Goal: Transaction & Acquisition: Purchase product/service

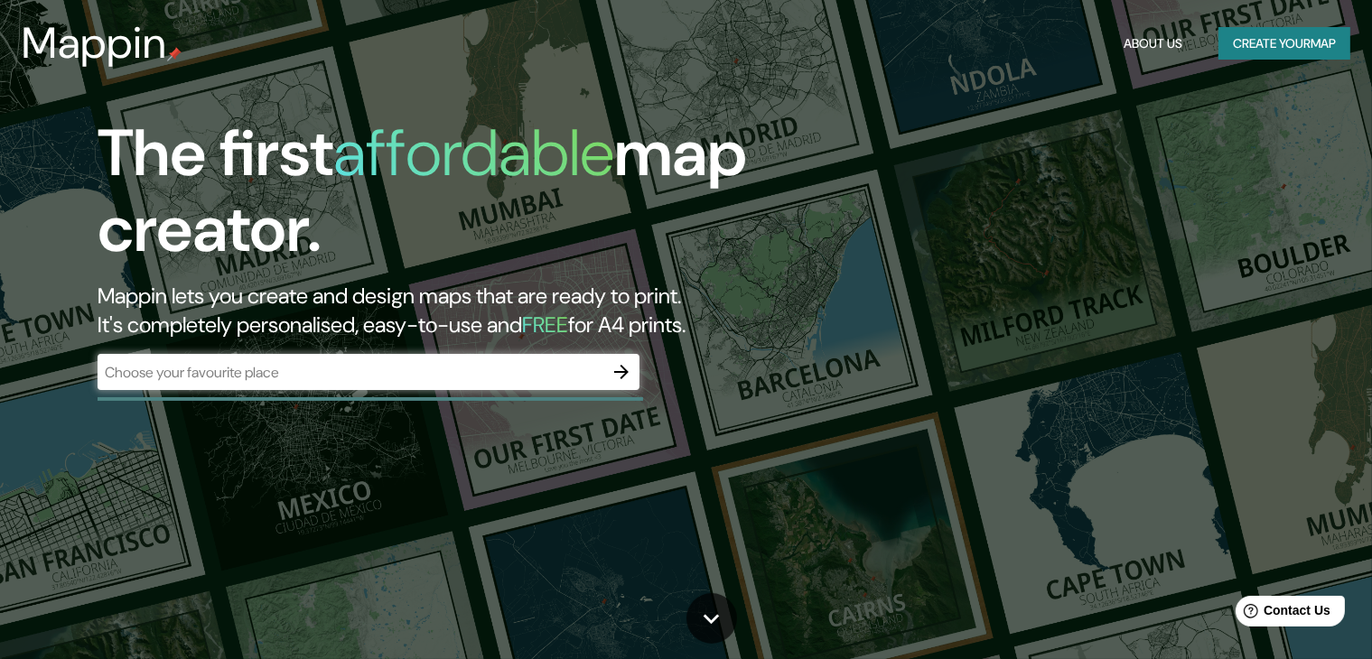
drag, startPoint x: 1160, startPoint y: 264, endPoint x: 542, endPoint y: 387, distance: 630.0
click at [542, 387] on div "​" at bounding box center [369, 372] width 542 height 36
click at [615, 382] on icon "button" at bounding box center [622, 372] width 22 height 22
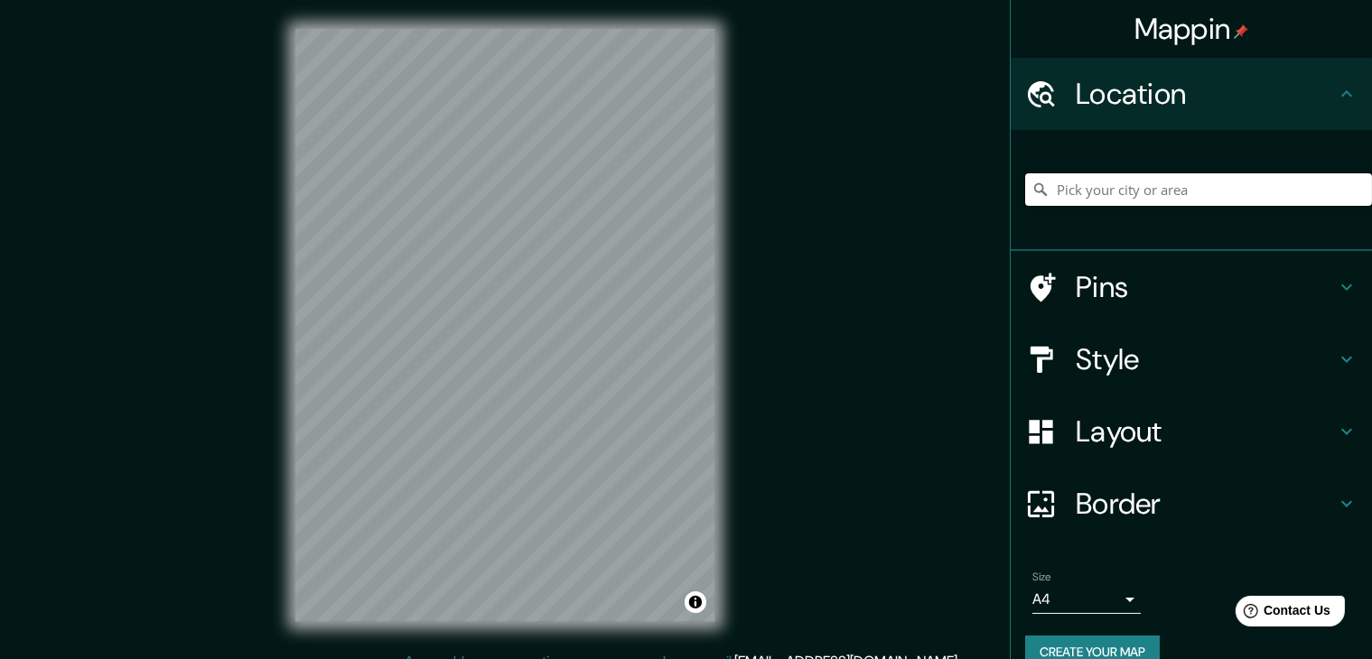
click at [1142, 179] on input "Pick your city or area" at bounding box center [1198, 189] width 347 height 33
click at [1341, 283] on icon at bounding box center [1347, 287] width 22 height 22
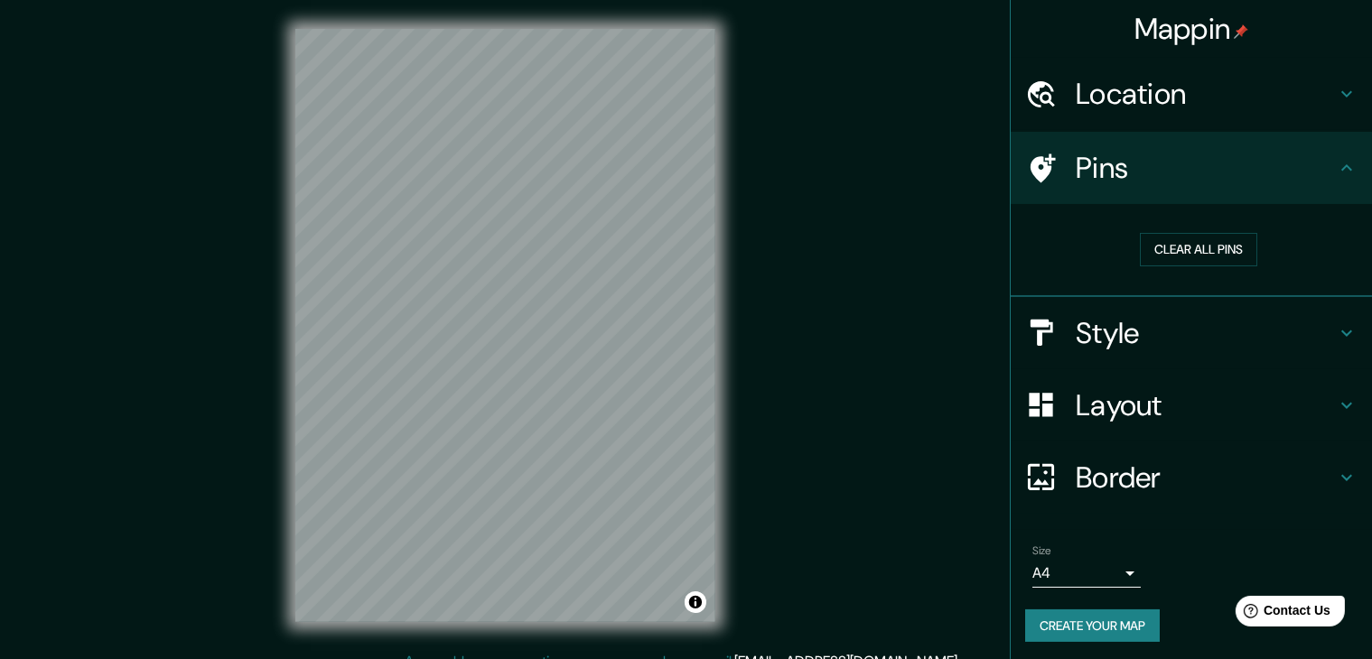
click at [1336, 334] on icon at bounding box center [1347, 333] width 22 height 22
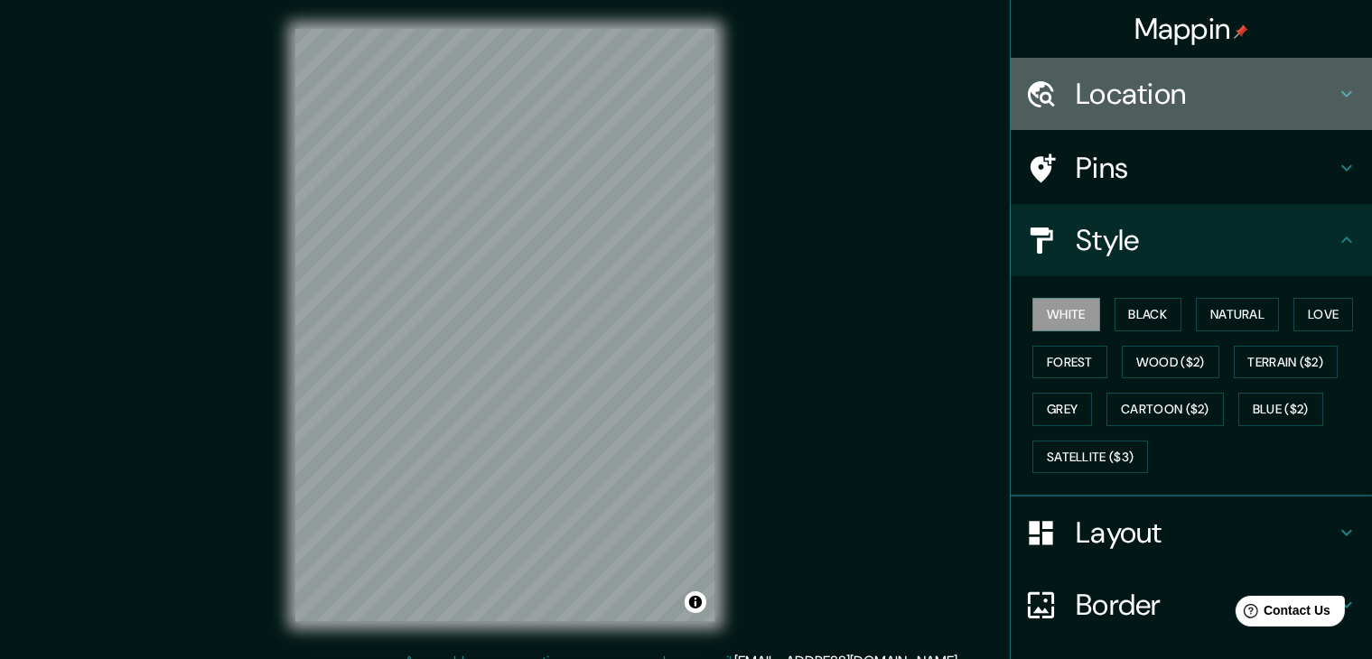
click at [1222, 77] on h4 "Location" at bounding box center [1206, 94] width 260 height 36
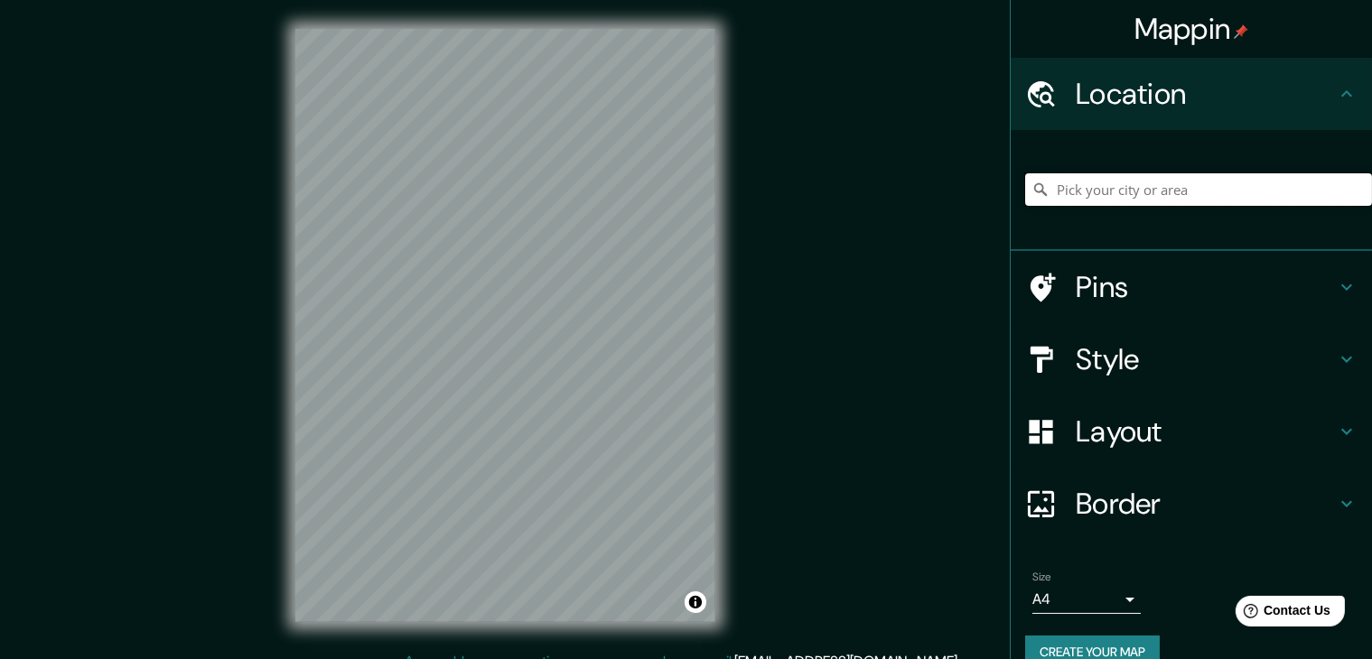
click at [1120, 187] on input "Pick your city or area" at bounding box center [1198, 189] width 347 height 33
type input "Pasaje Palcomayo, [GEOGRAPHIC_DATA], [GEOGRAPHIC_DATA], [GEOGRAPHIC_DATA]"
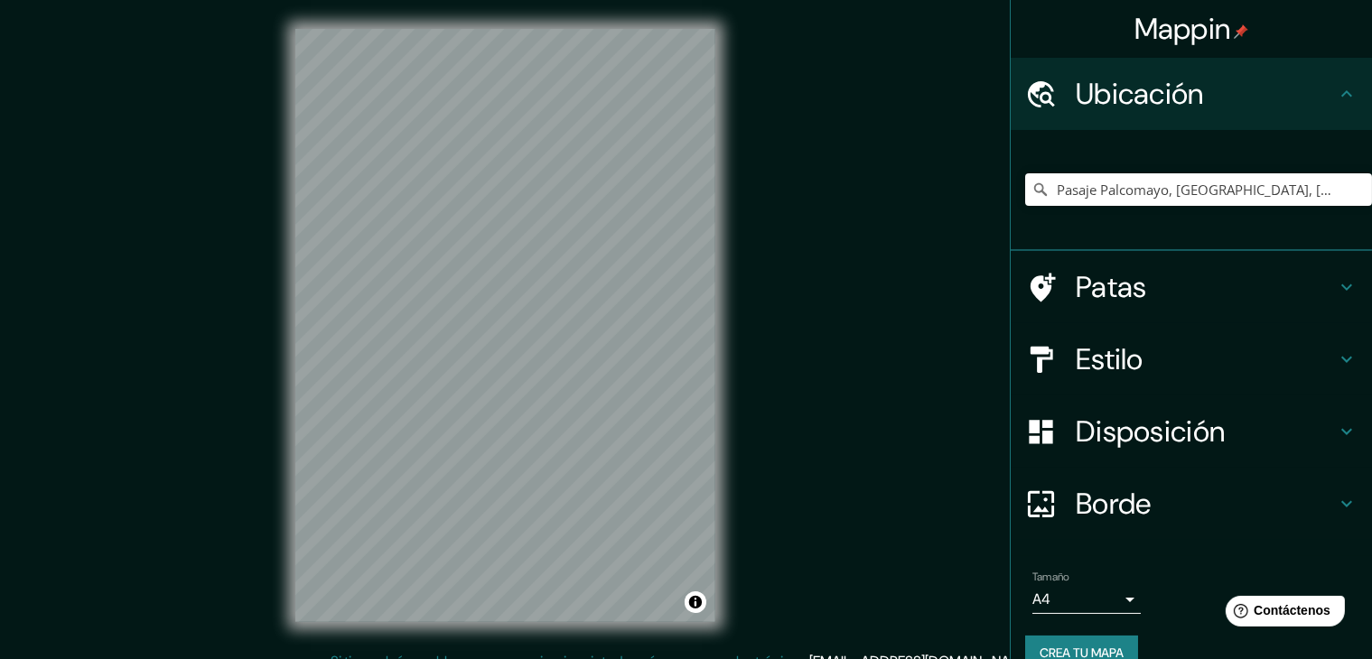
click at [958, 156] on div "Mappin Ubicación Pasaje Palcomayo, [GEOGRAPHIC_DATA], [GEOGRAPHIC_DATA], [GEOGR…" at bounding box center [686, 340] width 1372 height 680
click at [1336, 290] on icon at bounding box center [1347, 287] width 22 height 22
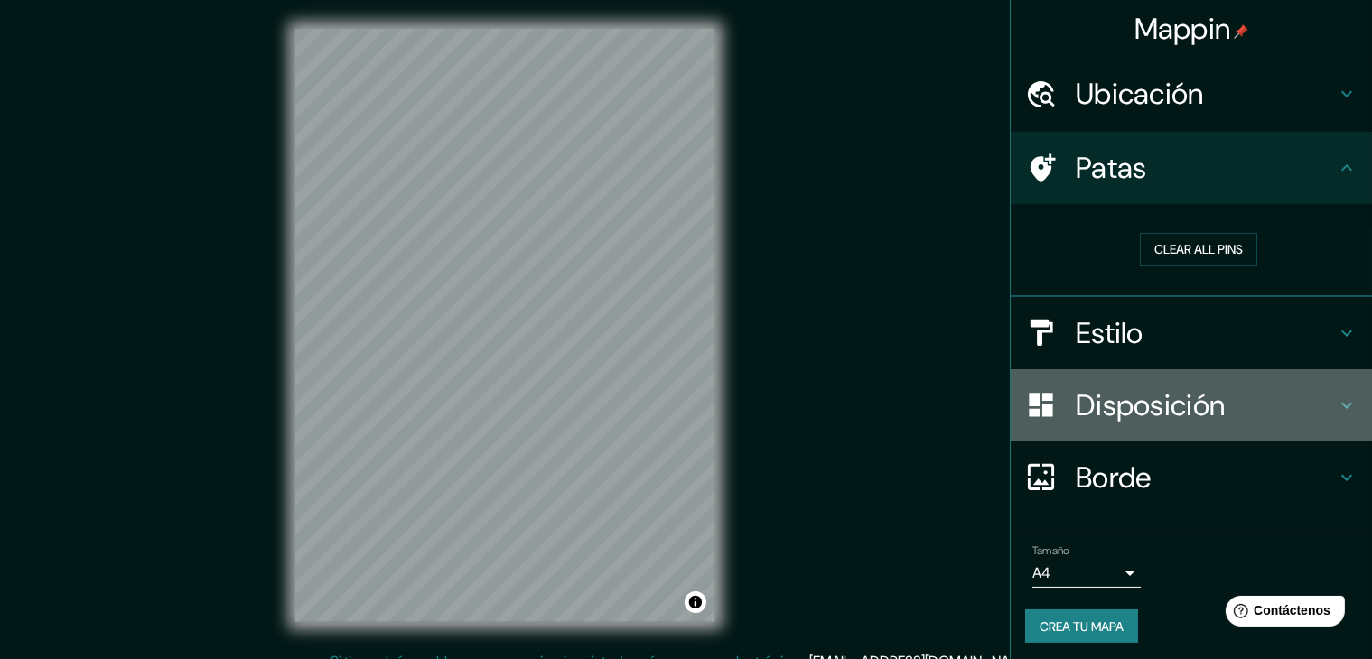
click at [1336, 406] on icon at bounding box center [1347, 406] width 22 height 22
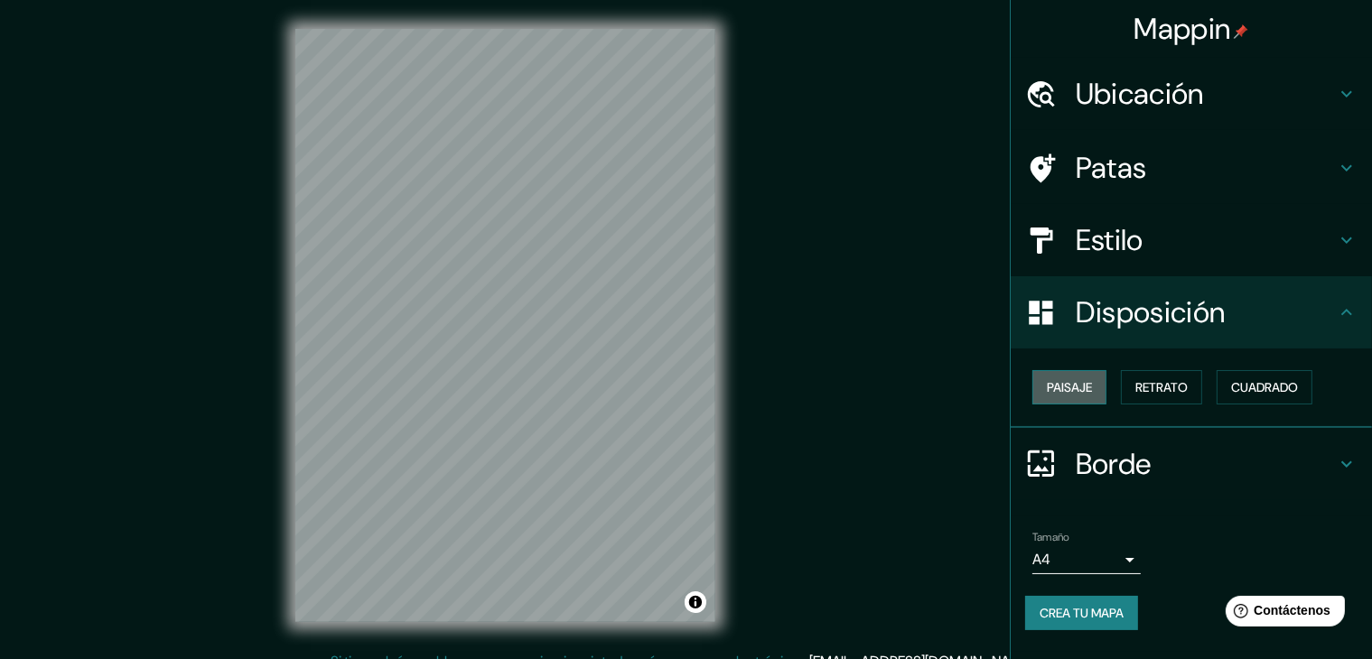
click at [1071, 386] on font "Paisaje" at bounding box center [1069, 387] width 45 height 16
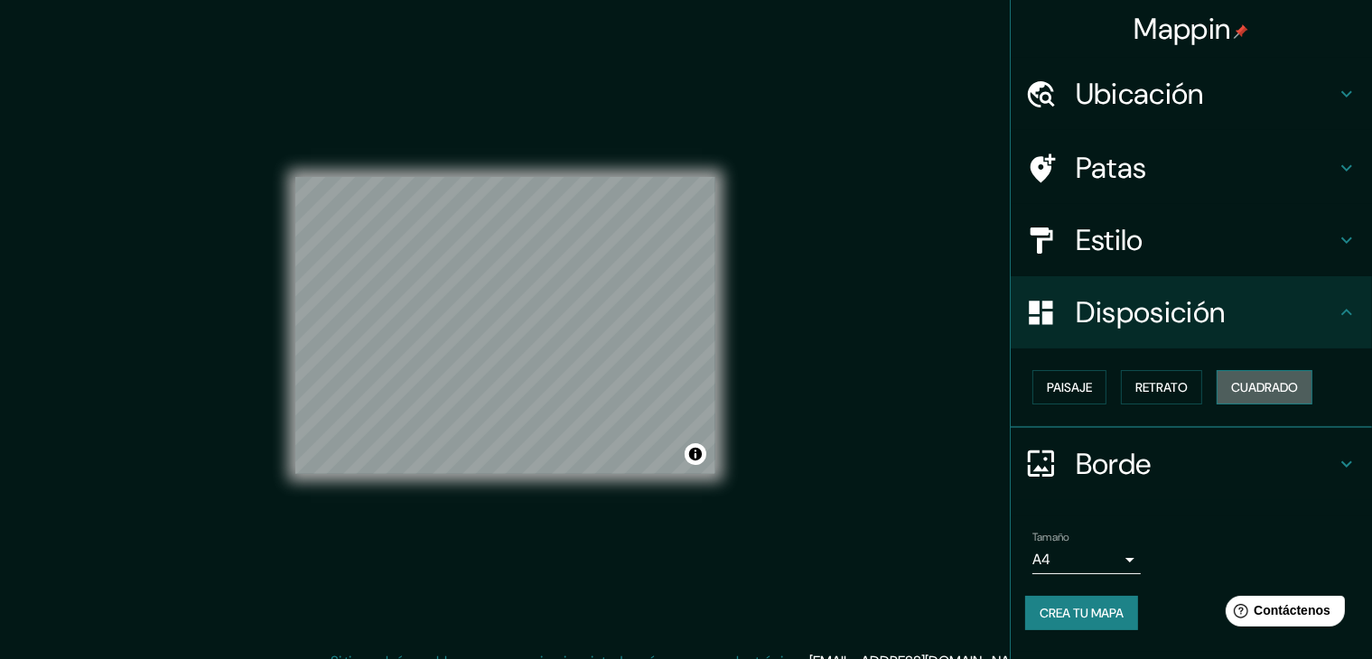
click at [1238, 384] on font "Cuadrado" at bounding box center [1264, 387] width 67 height 16
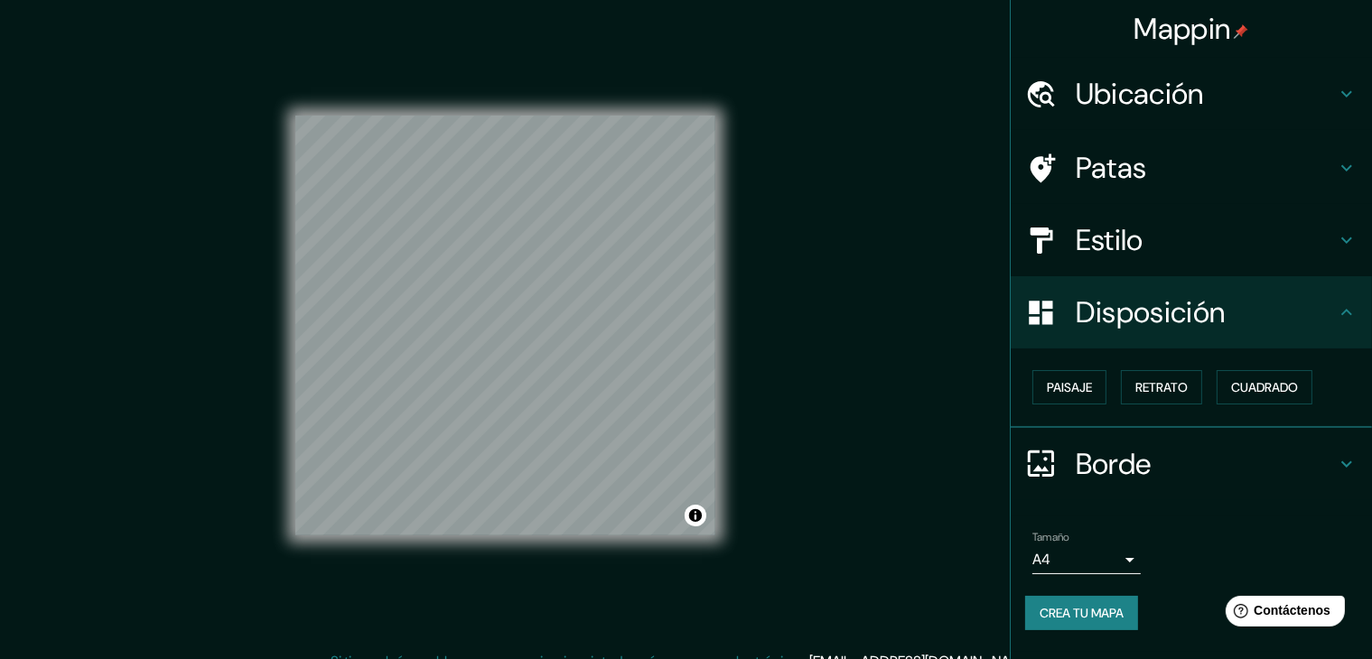
click at [1357, 166] on icon at bounding box center [1347, 168] width 22 height 22
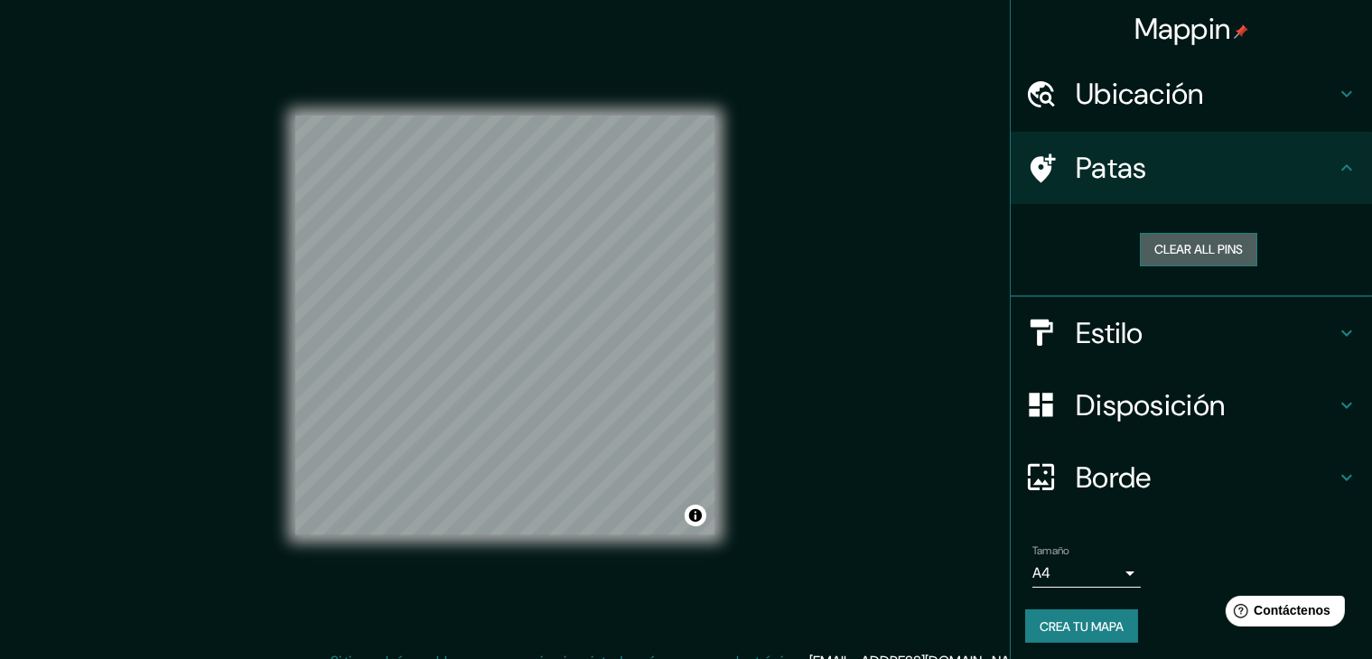
click at [1210, 247] on button "Clear all pins" at bounding box center [1198, 249] width 117 height 33
click at [1183, 248] on button "Clear all pins" at bounding box center [1198, 249] width 117 height 33
drag, startPoint x: 1228, startPoint y: 249, endPoint x: 911, endPoint y: 218, distance: 317.7
click at [911, 218] on div "Mappin Ubicación Pasaje Palcomayo, [GEOGRAPHIC_DATA], [GEOGRAPHIC_DATA], [GEOGR…" at bounding box center [686, 340] width 1372 height 680
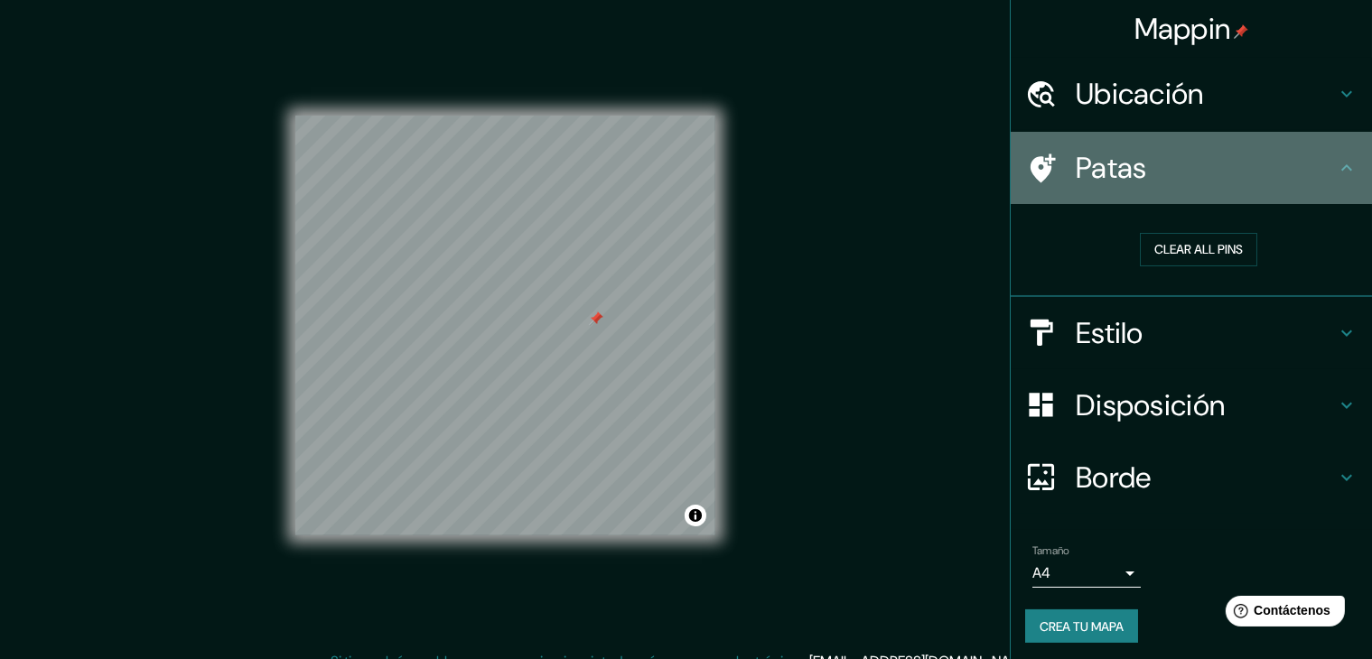
click at [1341, 167] on icon at bounding box center [1347, 168] width 22 height 22
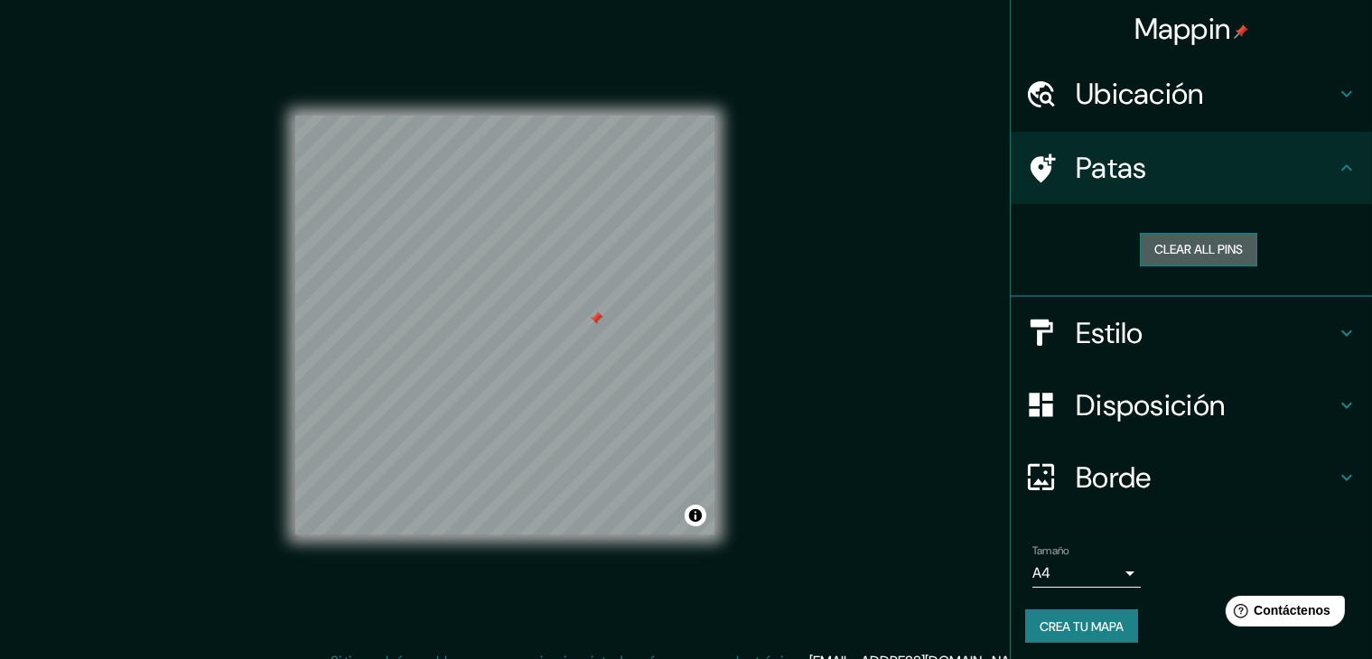
click at [1191, 242] on button "Clear all pins" at bounding box center [1198, 249] width 117 height 33
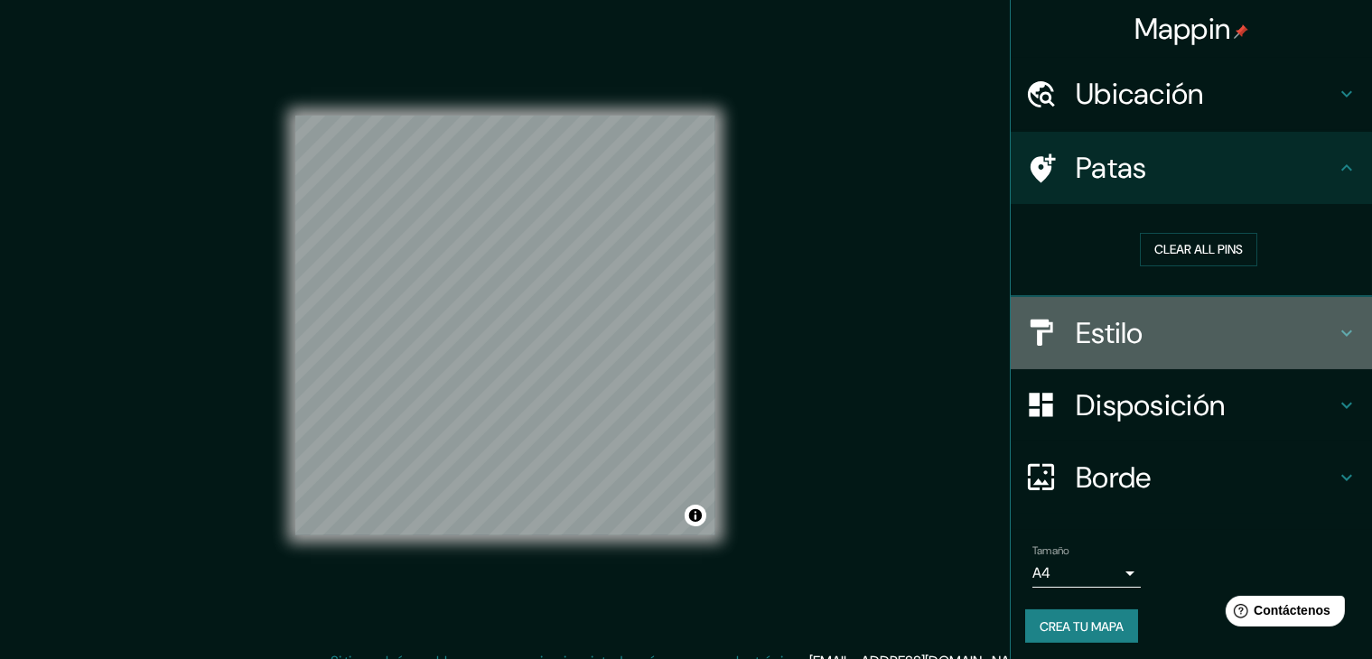
click at [1336, 332] on icon at bounding box center [1347, 333] width 22 height 22
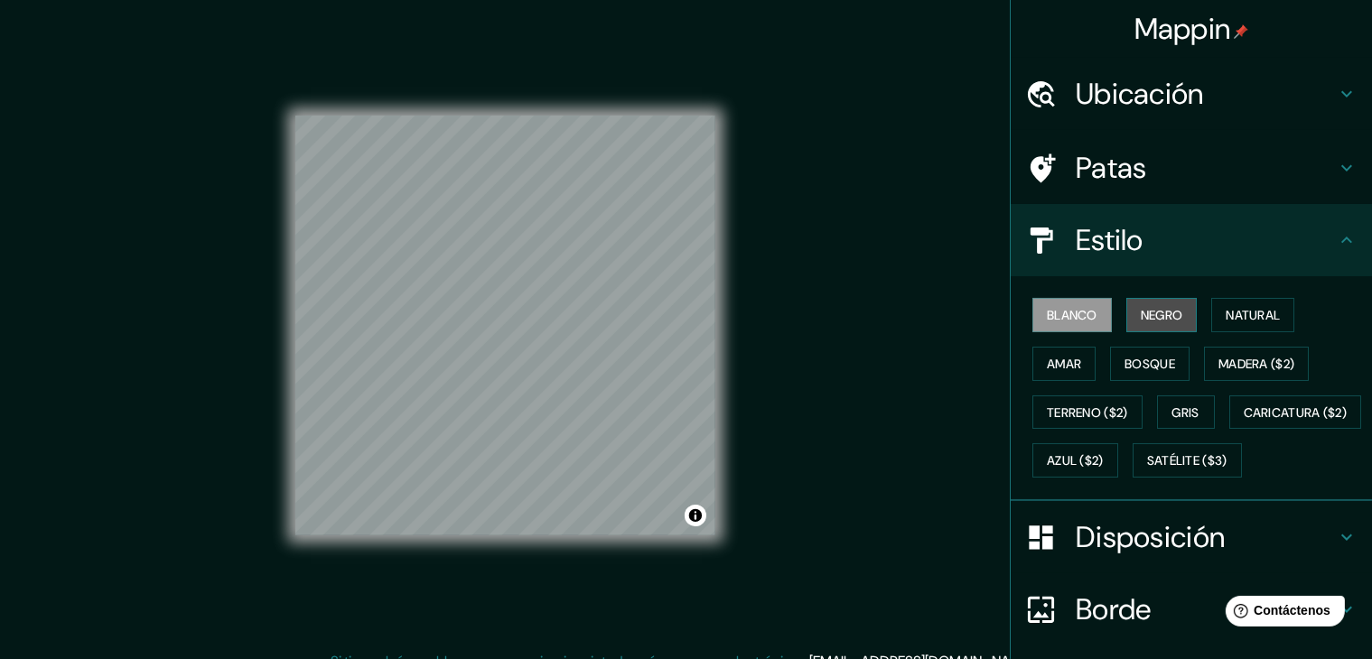
click at [1145, 322] on font "Negro" at bounding box center [1162, 315] width 42 height 16
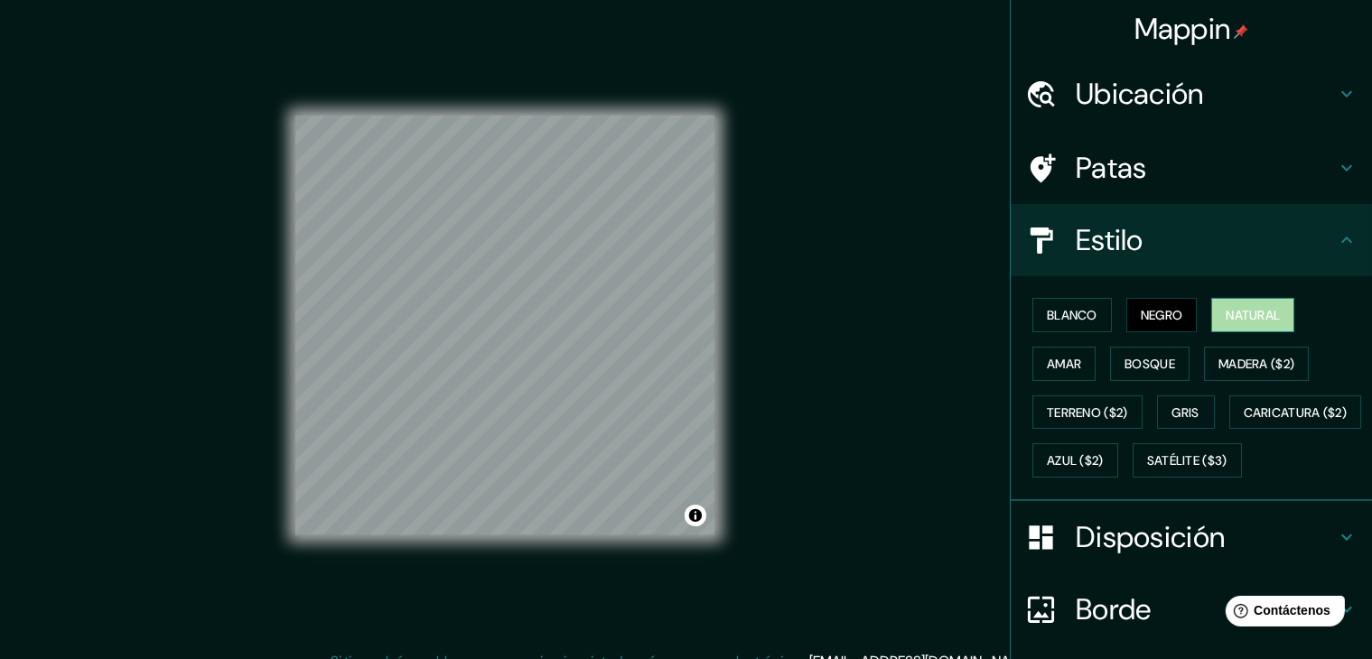
click at [1211, 307] on button "Natural" at bounding box center [1252, 315] width 83 height 34
click at [1047, 371] on font "Amar" at bounding box center [1064, 363] width 34 height 23
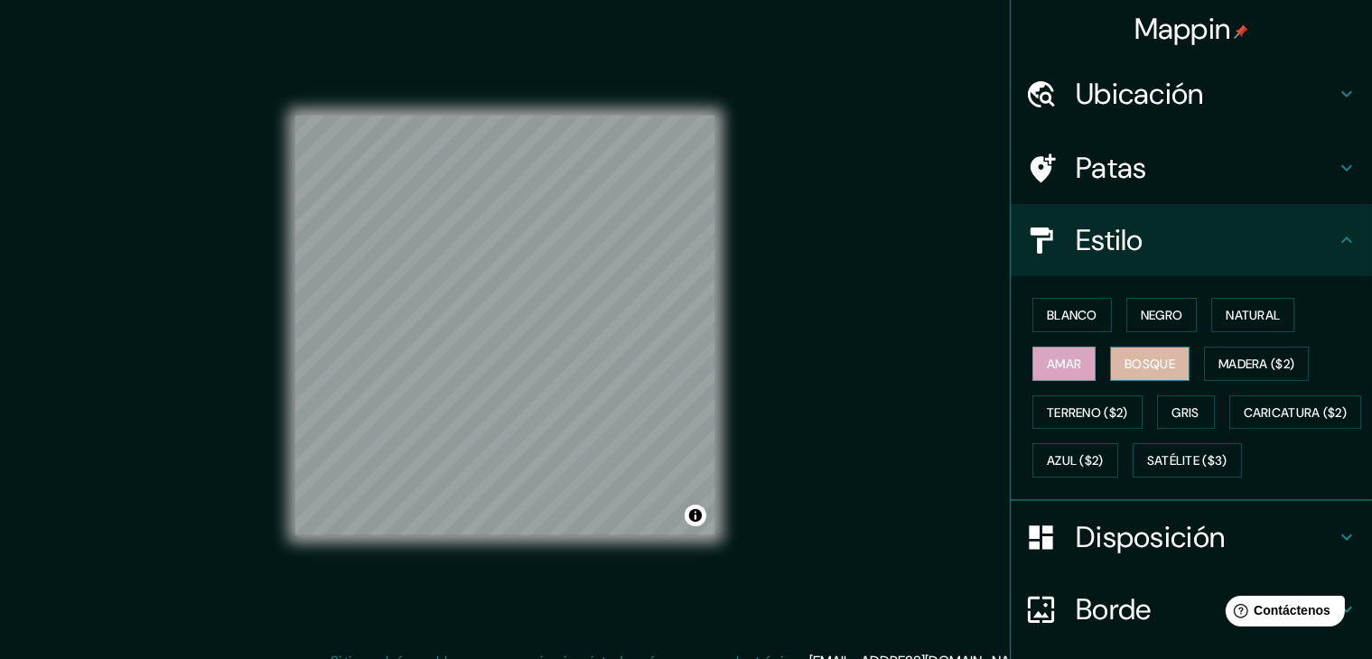
click at [1110, 366] on button "Bosque" at bounding box center [1149, 364] width 79 height 34
click at [1243, 356] on font "Madera ($2)" at bounding box center [1257, 364] width 76 height 16
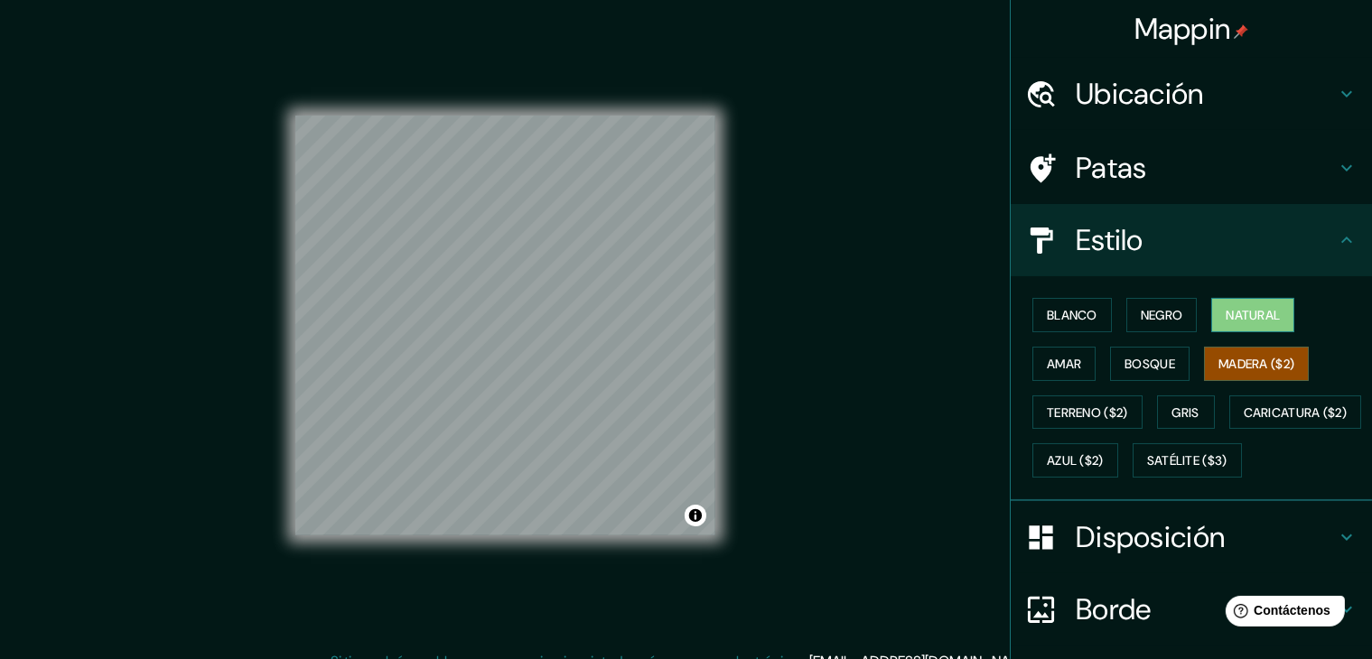
click at [1211, 308] on button "Natural" at bounding box center [1252, 315] width 83 height 34
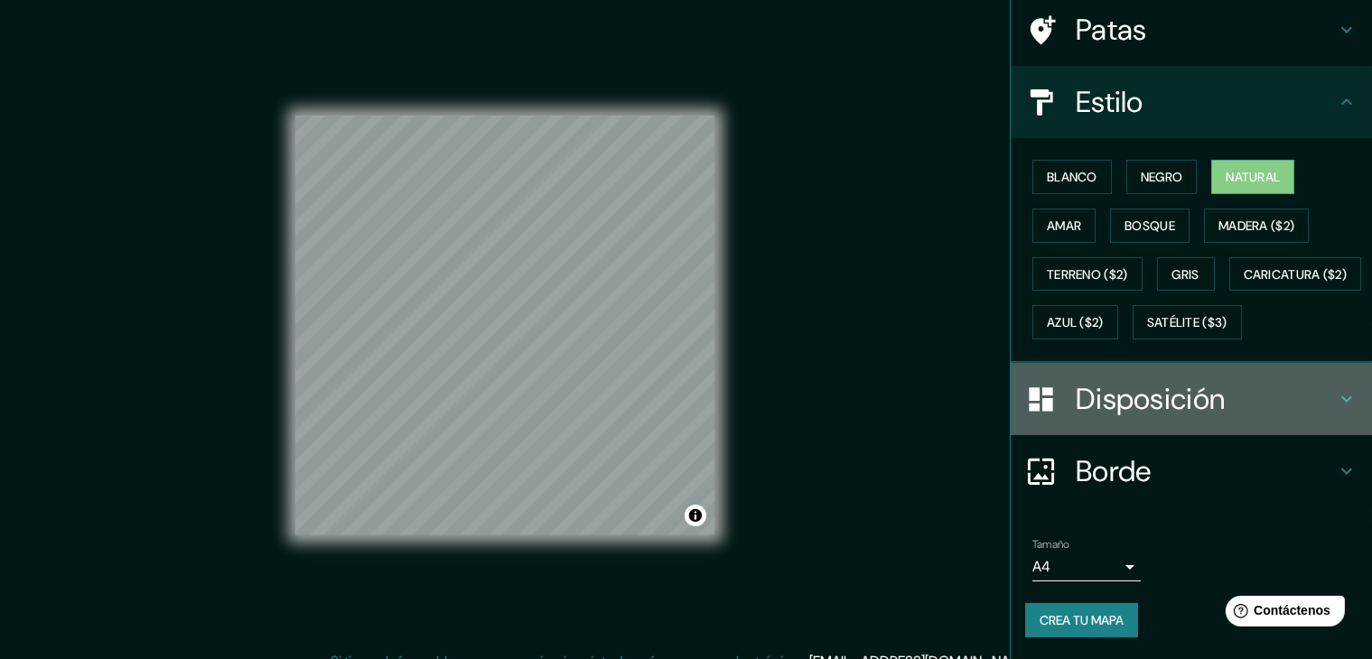
click at [1283, 406] on h4 "Disposición" at bounding box center [1206, 399] width 260 height 36
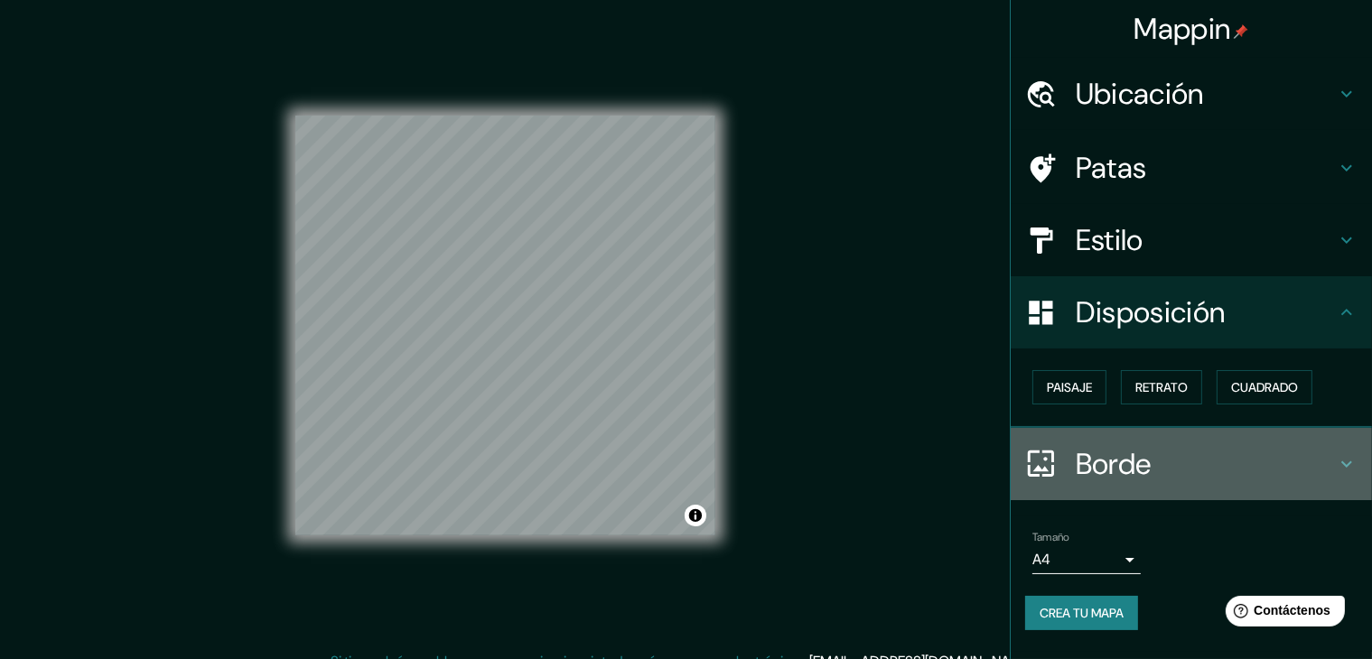
click at [1141, 466] on font "Borde" at bounding box center [1114, 464] width 76 height 38
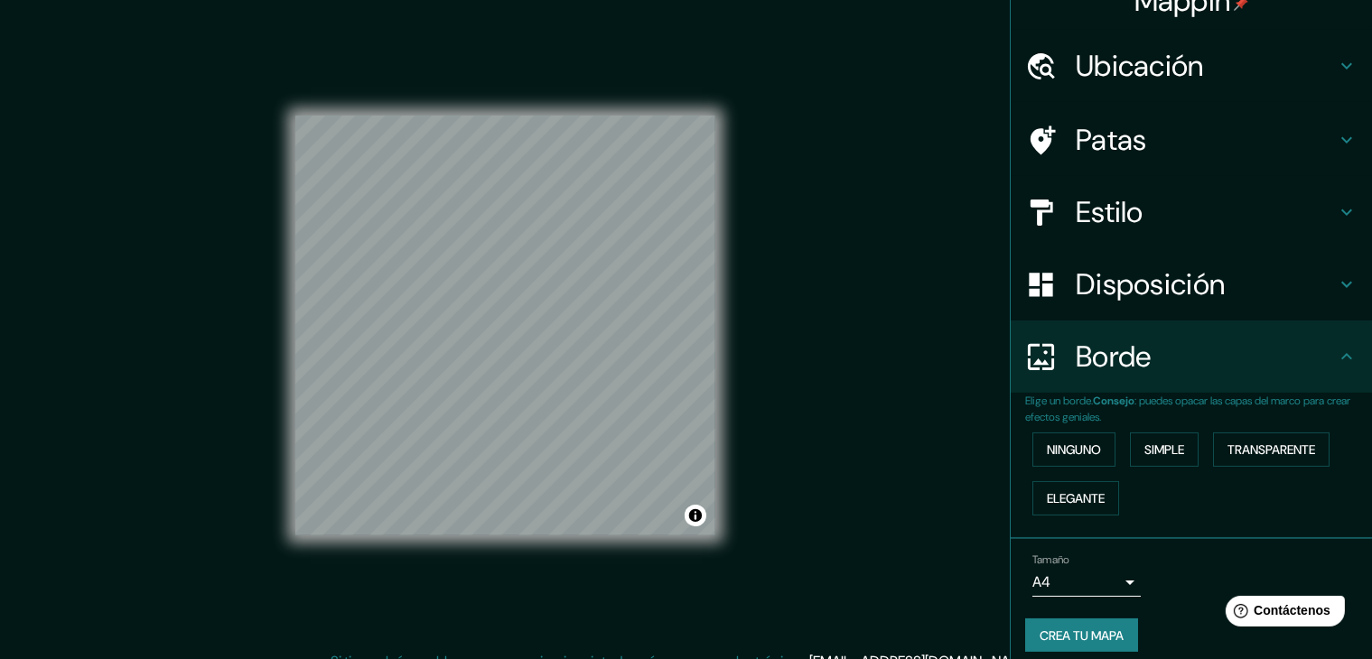
scroll to position [41, 0]
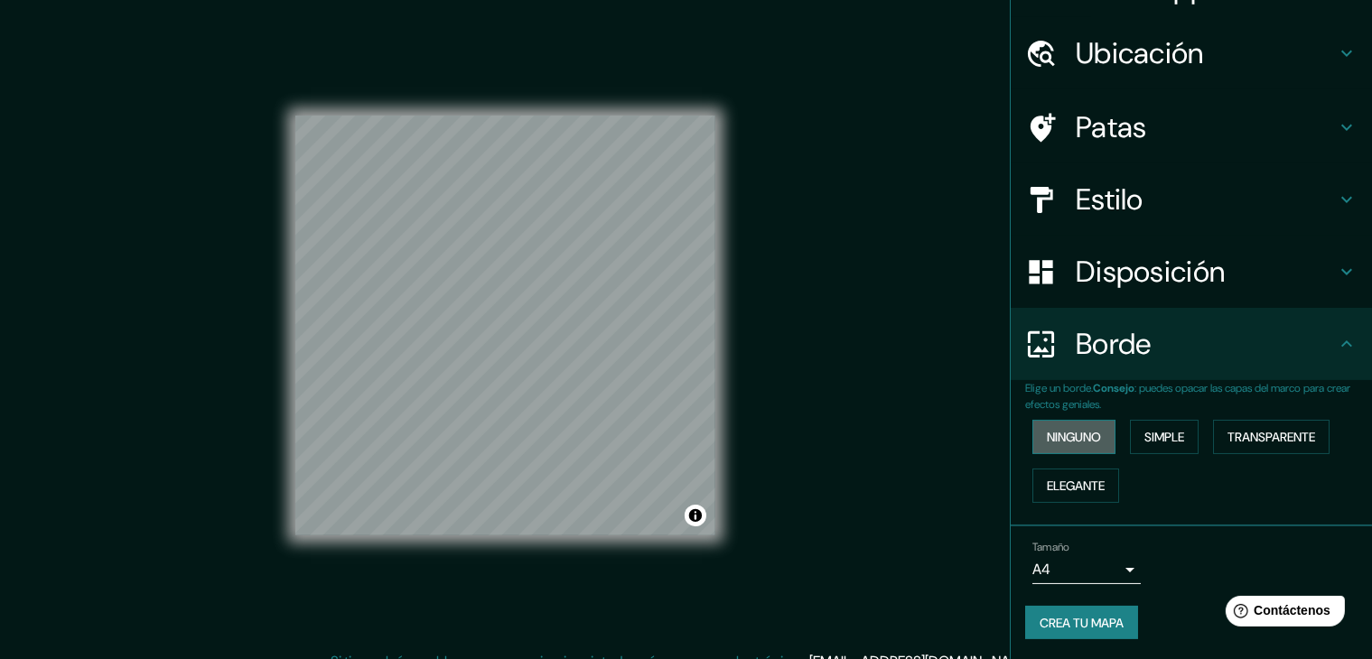
click at [1084, 443] on font "Ninguno" at bounding box center [1074, 437] width 54 height 16
click at [1178, 445] on button "Simple" at bounding box center [1164, 437] width 69 height 34
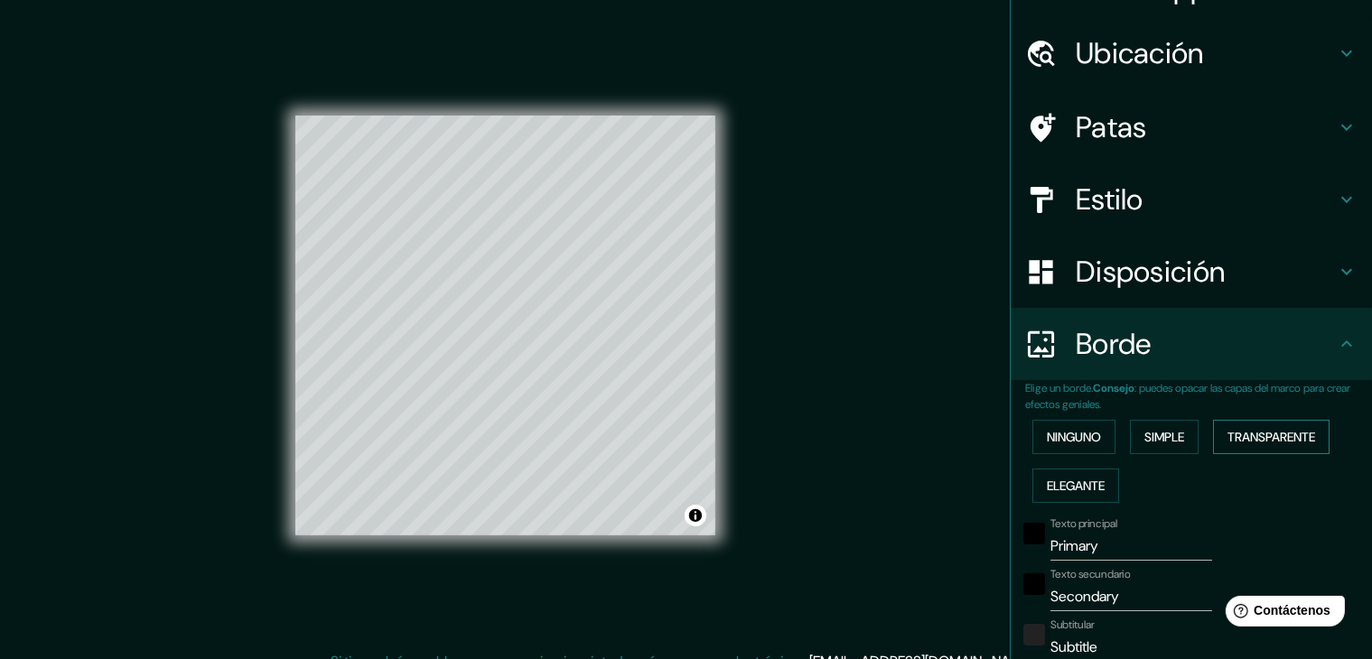
click at [1277, 444] on font "Transparente" at bounding box center [1272, 436] width 88 height 23
click at [1090, 430] on button "Ninguno" at bounding box center [1074, 437] width 83 height 34
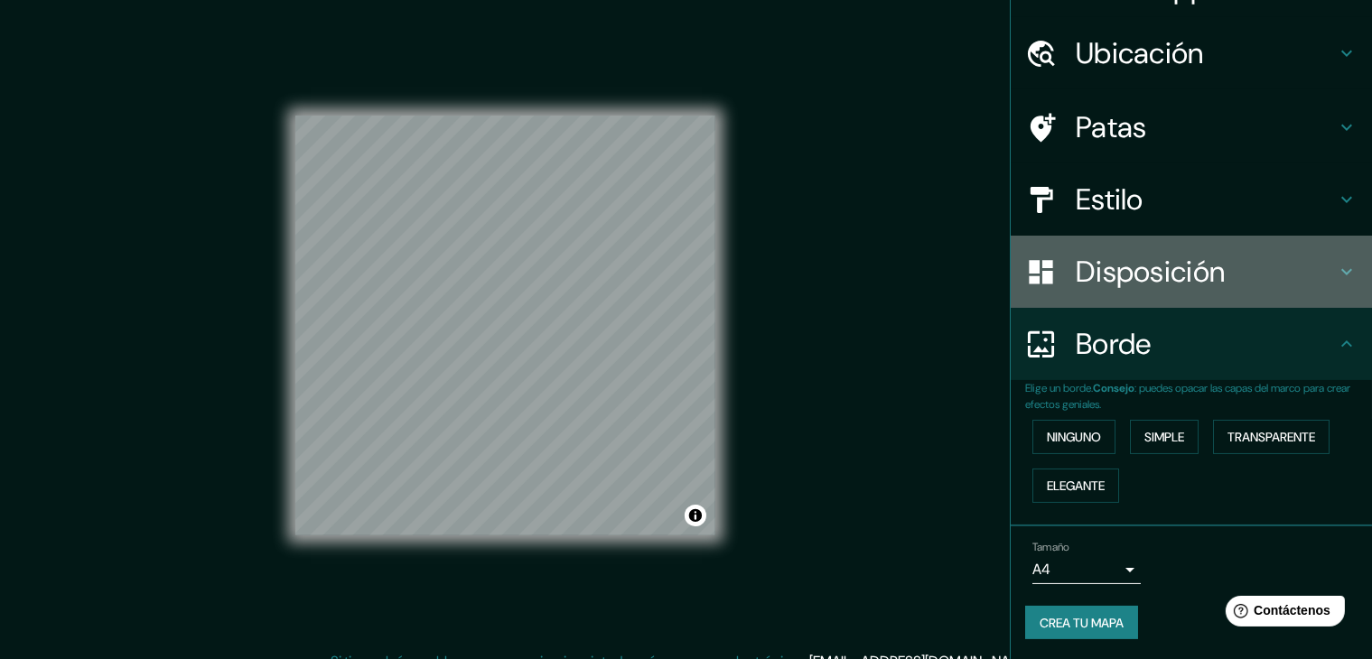
click at [1304, 266] on h4 "Disposición" at bounding box center [1206, 272] width 260 height 36
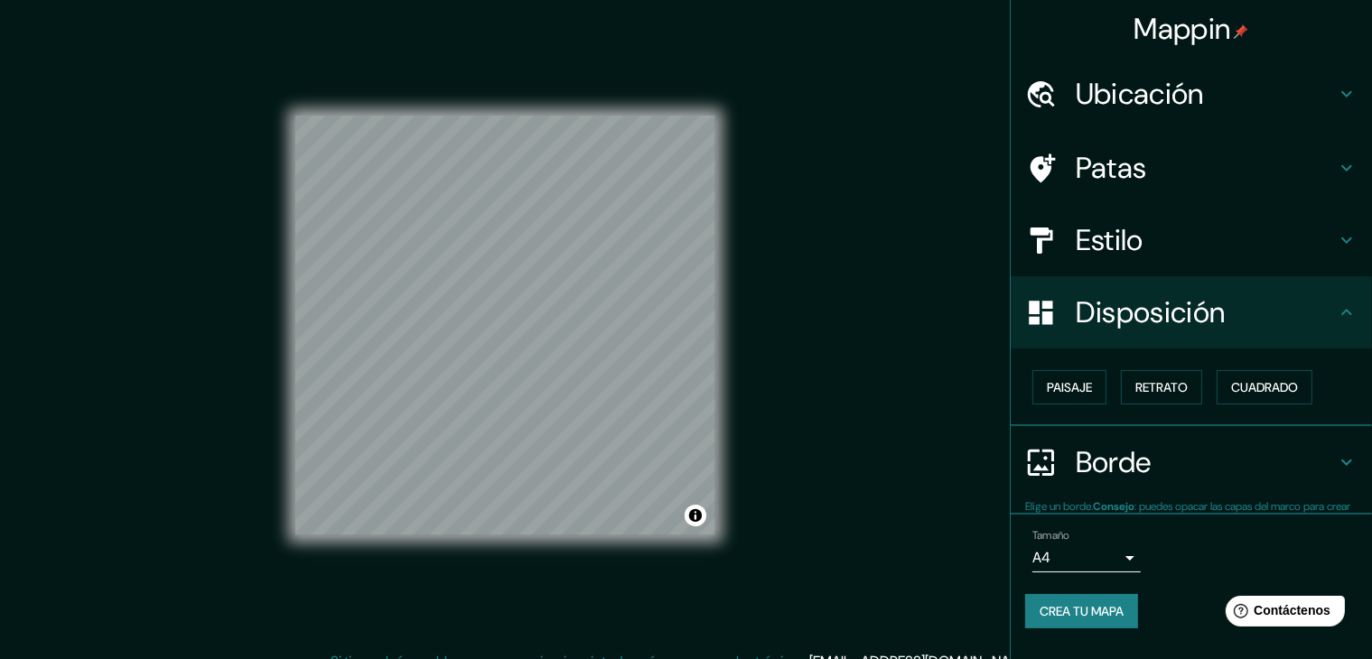
scroll to position [0, 0]
click at [1173, 390] on font "Retrato" at bounding box center [1161, 387] width 52 height 16
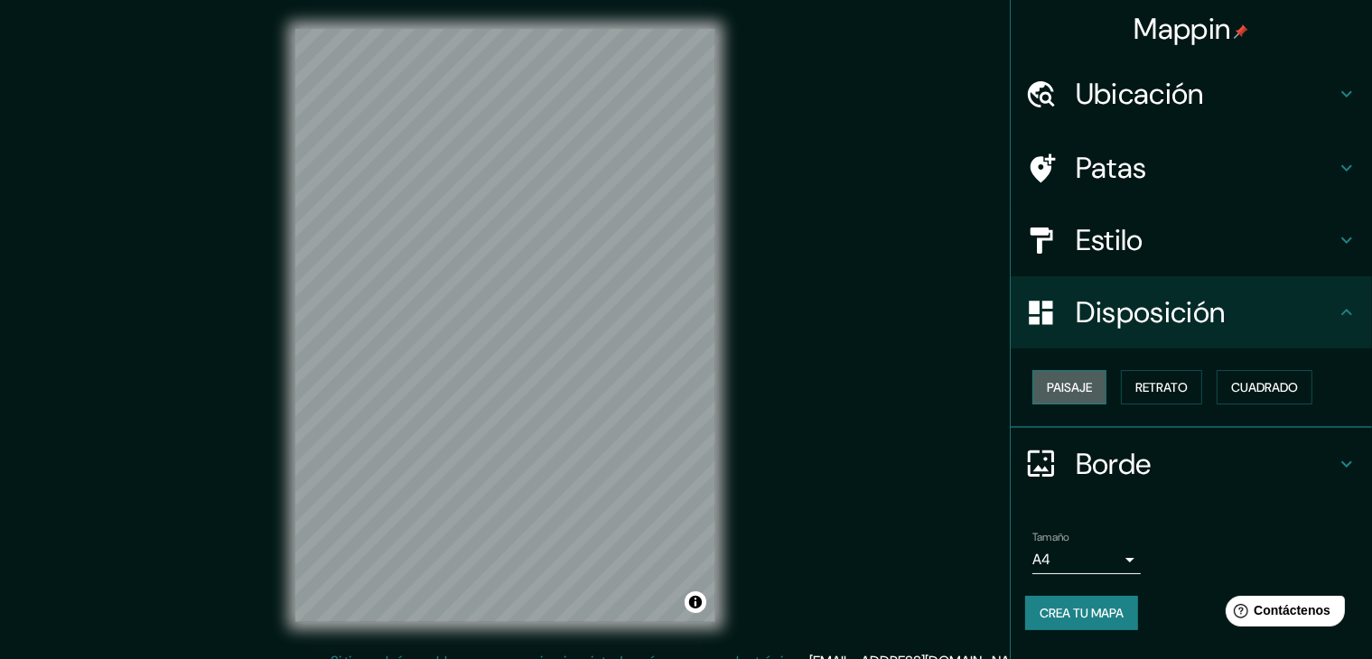
click at [1099, 392] on button "Paisaje" at bounding box center [1070, 387] width 74 height 34
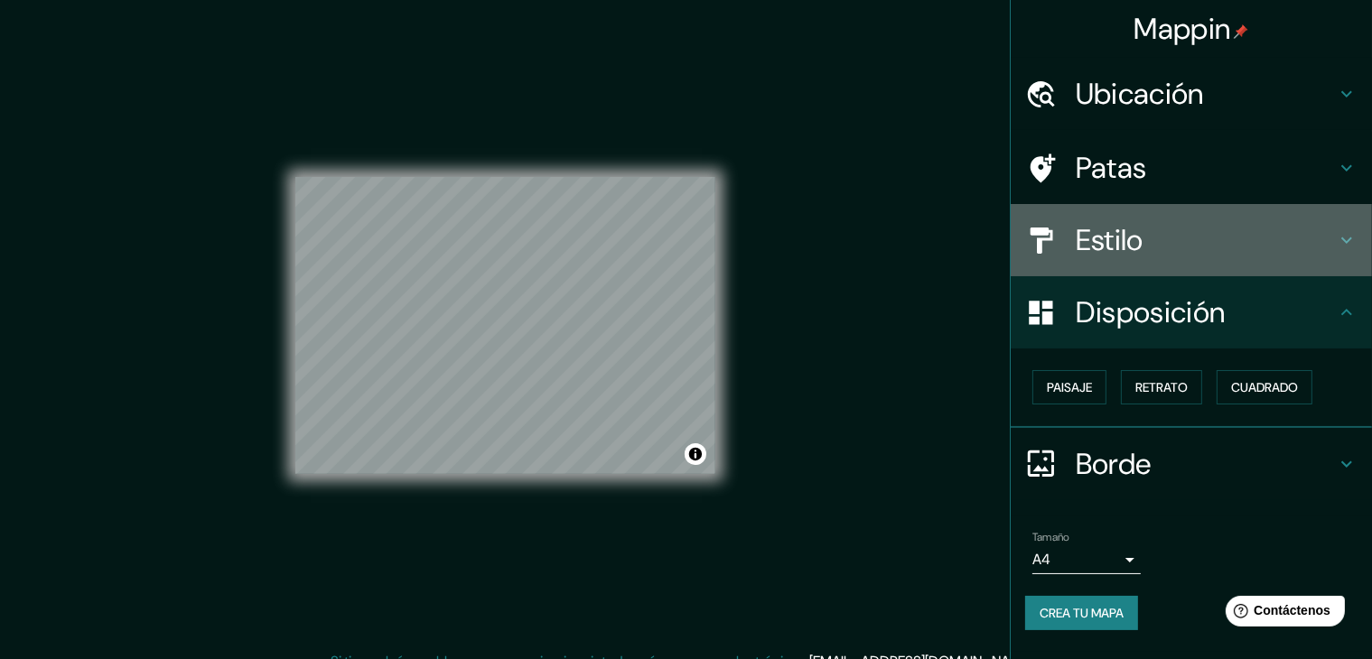
click at [1348, 236] on icon at bounding box center [1347, 240] width 22 height 22
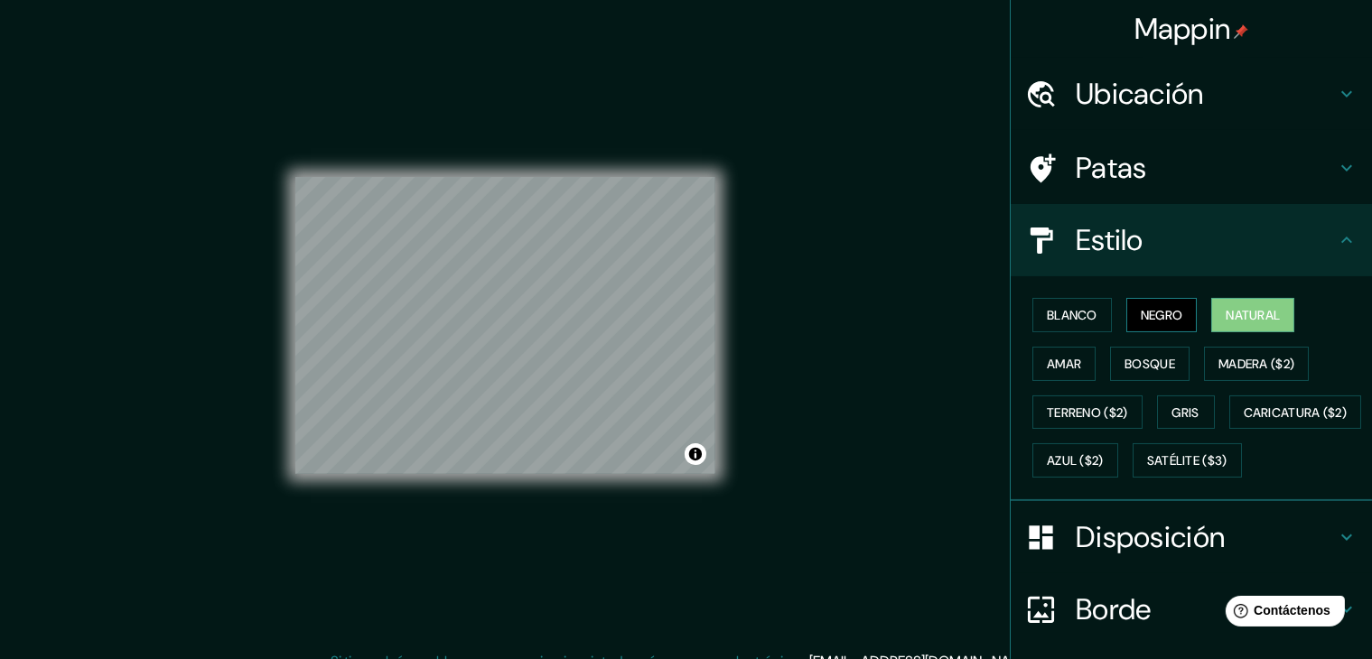
click at [1153, 308] on font "Negro" at bounding box center [1162, 315] width 42 height 16
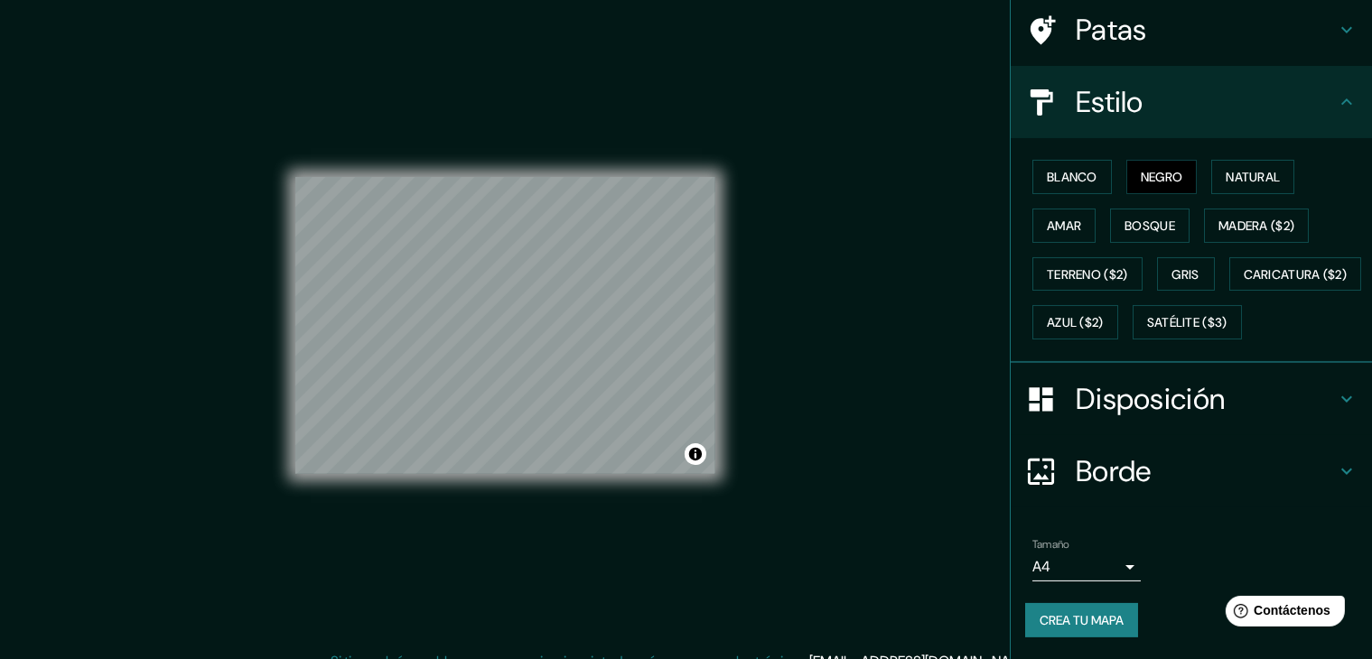
click at [1259, 466] on h4 "Borde" at bounding box center [1206, 471] width 260 height 36
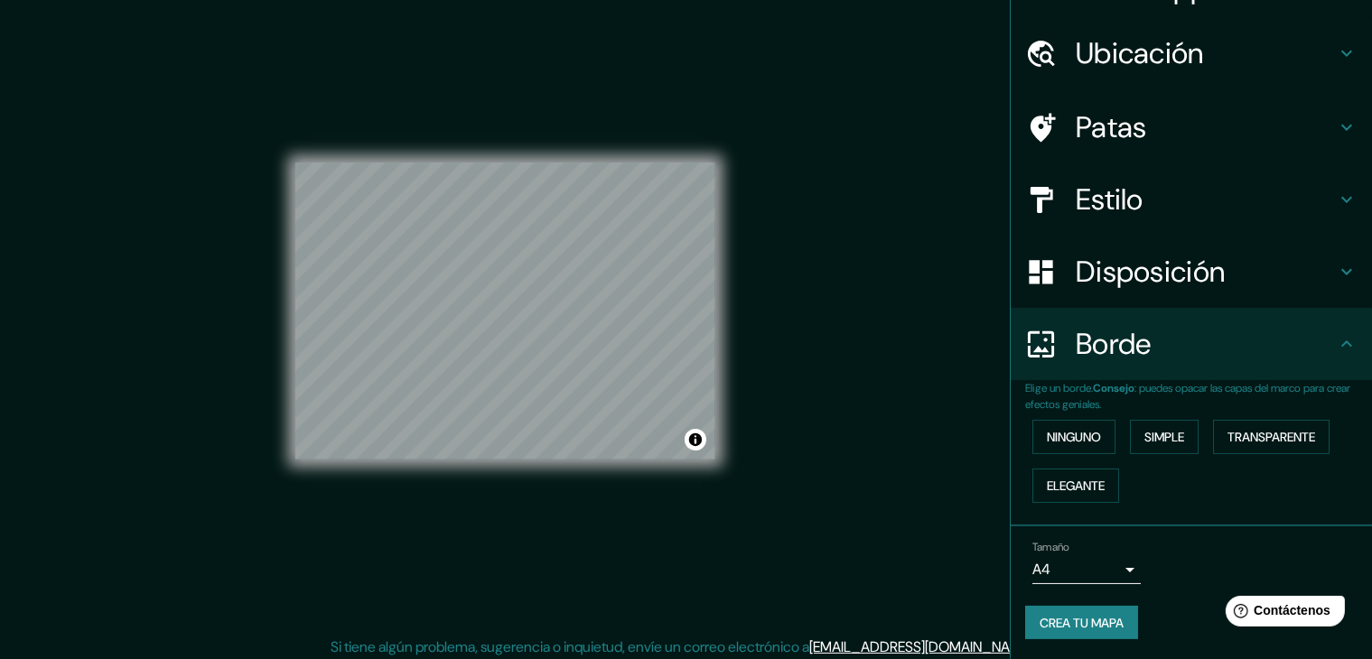
scroll to position [21, 0]
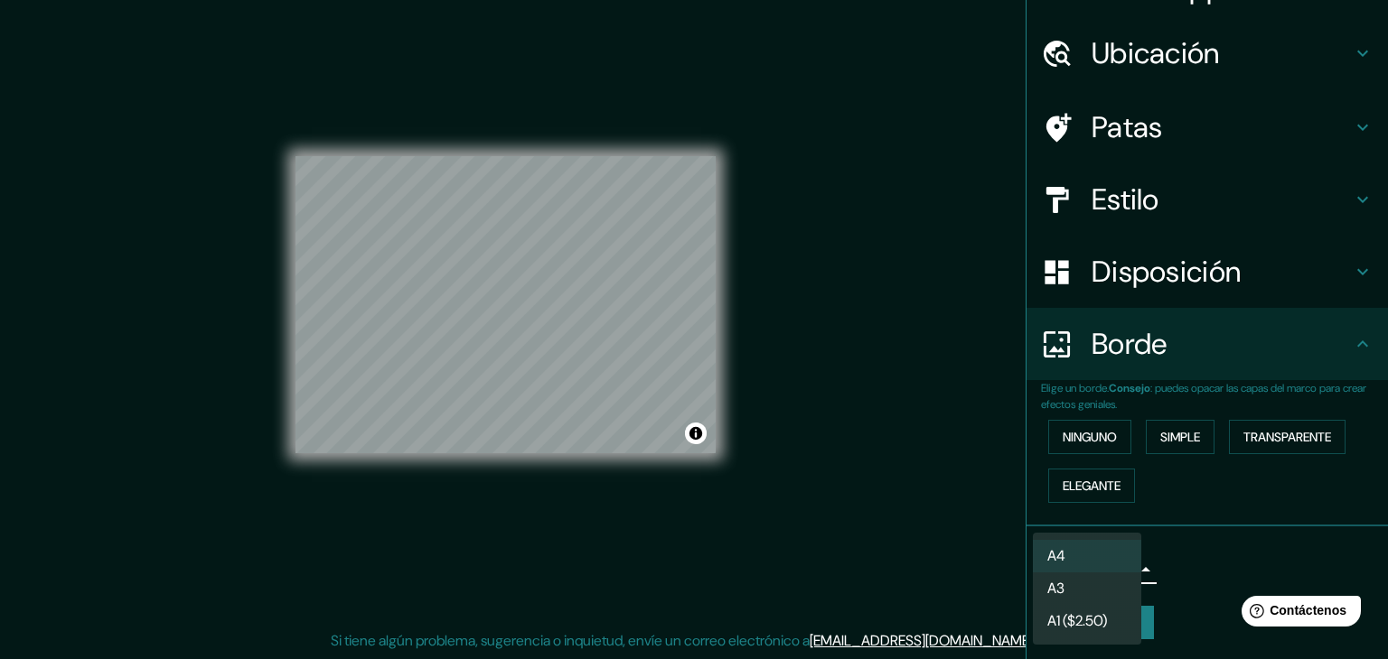
click at [1114, 565] on body "Mappin Ubicación Pasaje Palcomayo, [GEOGRAPHIC_DATA], [GEOGRAPHIC_DATA], [GEOGR…" at bounding box center [694, 308] width 1388 height 659
click at [1105, 590] on li "A3" at bounding box center [1087, 590] width 108 height 33
type input "a4"
click at [1109, 568] on body "Mappin Ubicación Pasaje Palcomayo, [GEOGRAPHIC_DATA], [GEOGRAPHIC_DATA], [GEOGR…" at bounding box center [694, 308] width 1388 height 659
click at [1174, 568] on div at bounding box center [694, 329] width 1388 height 659
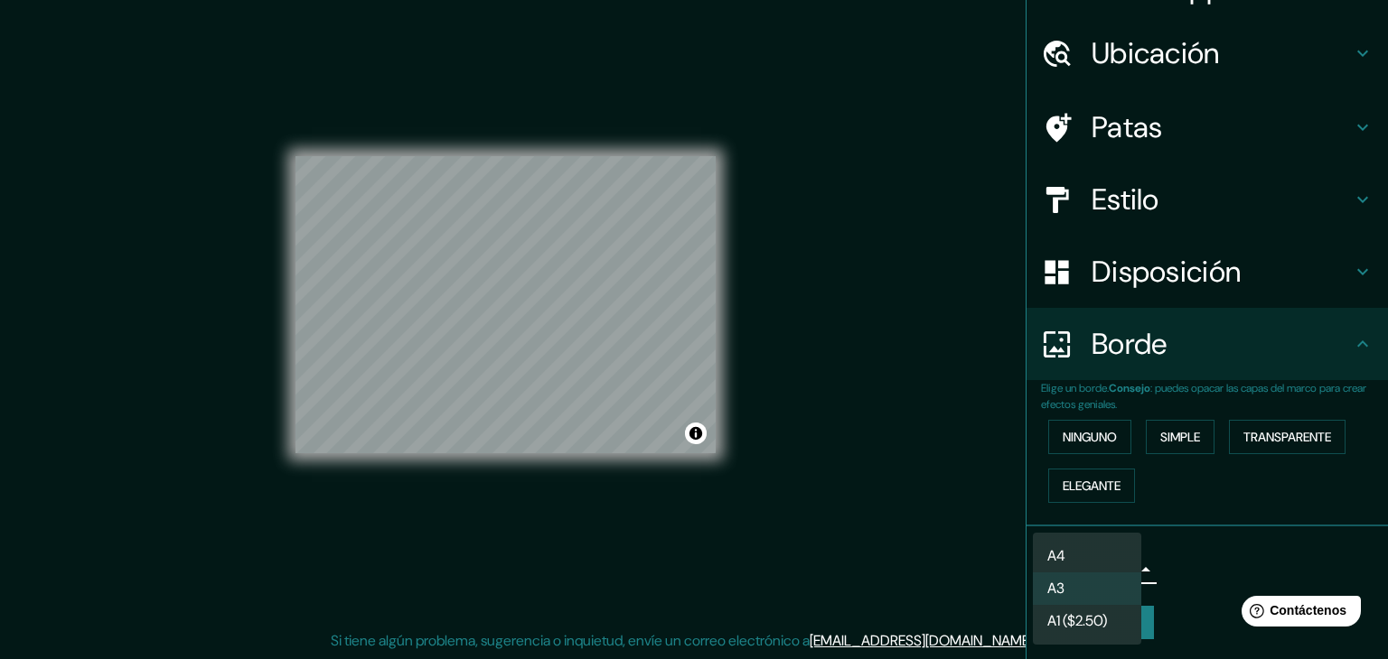
click at [1118, 569] on body "Mappin Ubicación Pasaje Palcomayo, [GEOGRAPHIC_DATA], [GEOGRAPHIC_DATA], [GEOGR…" at bounding box center [694, 308] width 1388 height 659
click at [1167, 578] on div at bounding box center [694, 329] width 1388 height 659
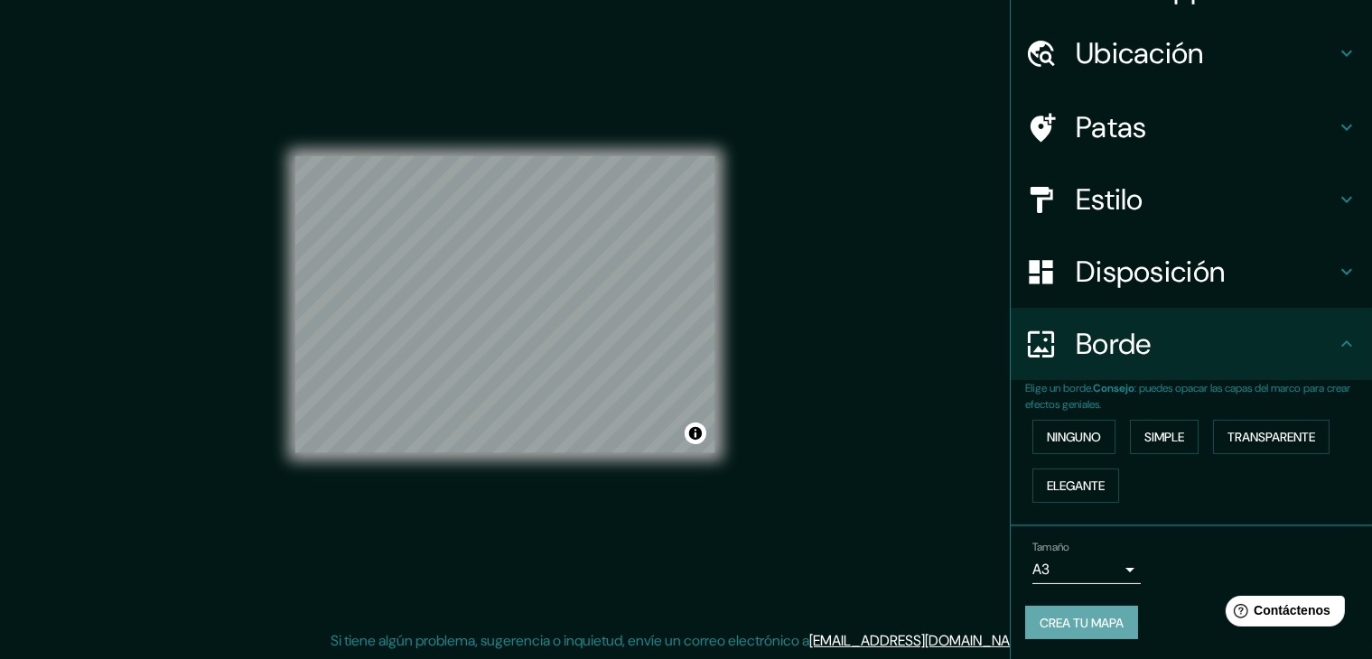
click at [1089, 621] on font "Crea tu mapa" at bounding box center [1082, 623] width 84 height 16
click at [1084, 619] on font "Crea tu mapa" at bounding box center [1082, 623] width 84 height 16
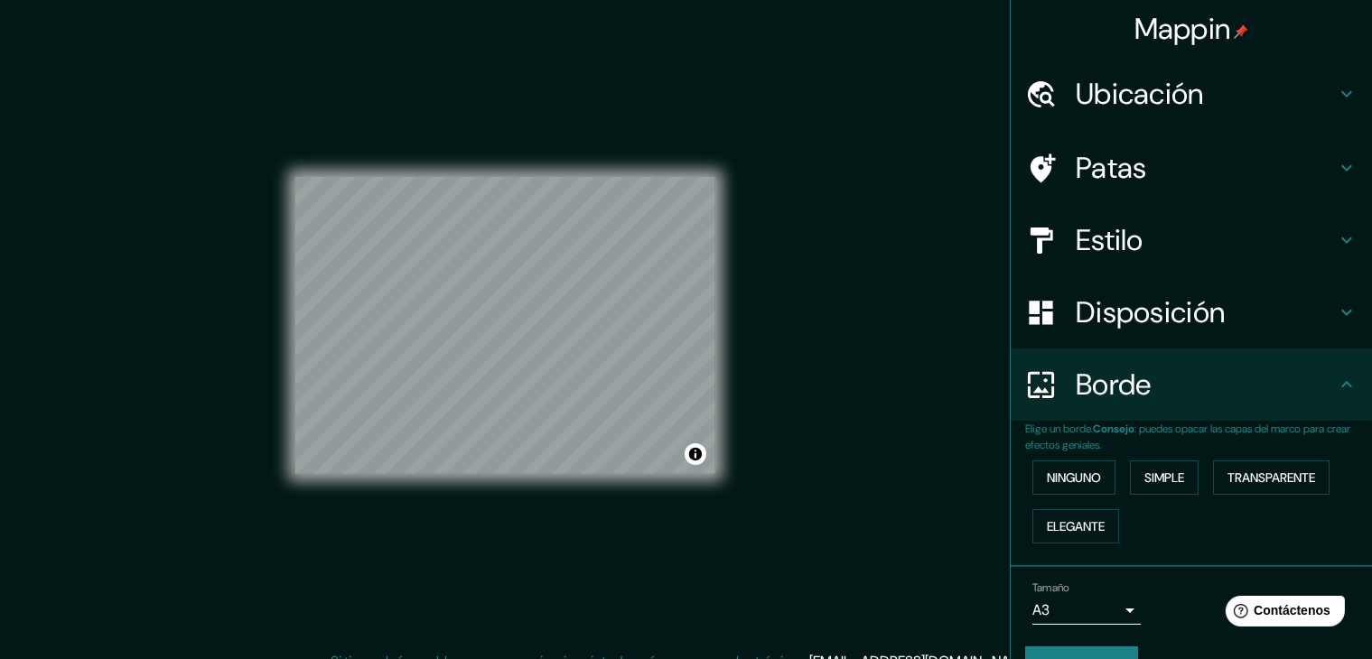
scroll to position [0, 0]
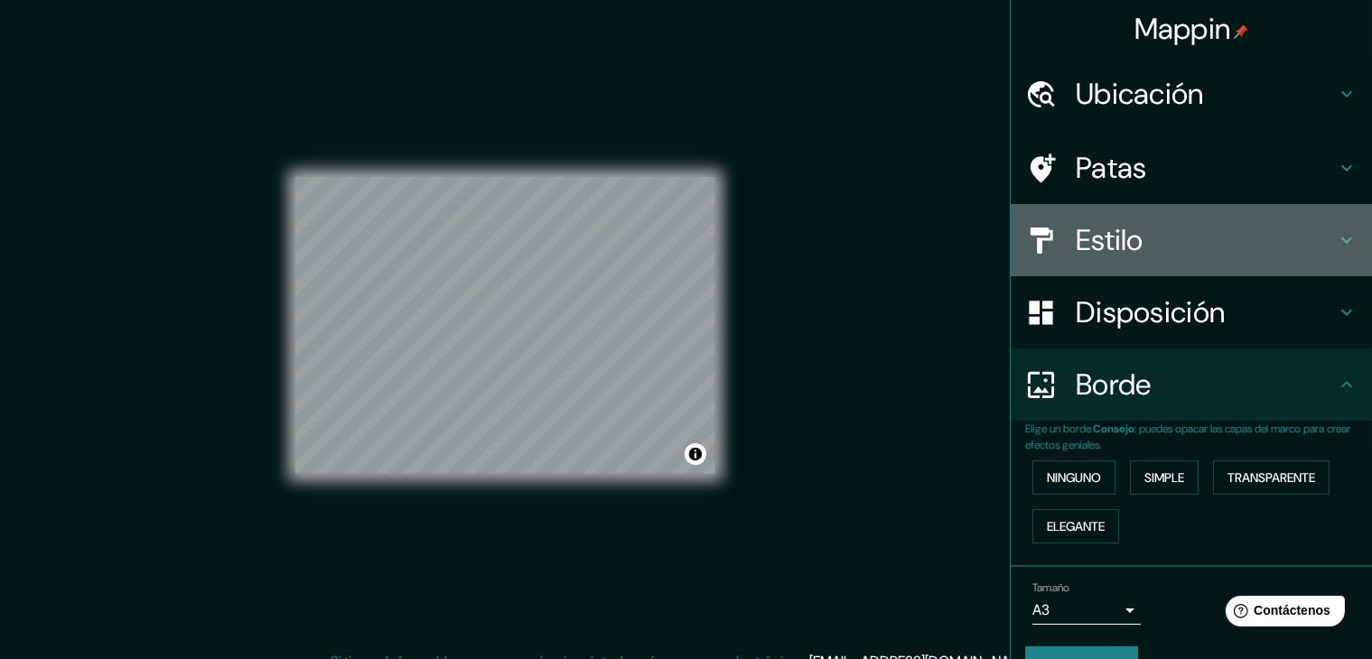
click at [1183, 257] on h4 "Estilo" at bounding box center [1206, 240] width 260 height 36
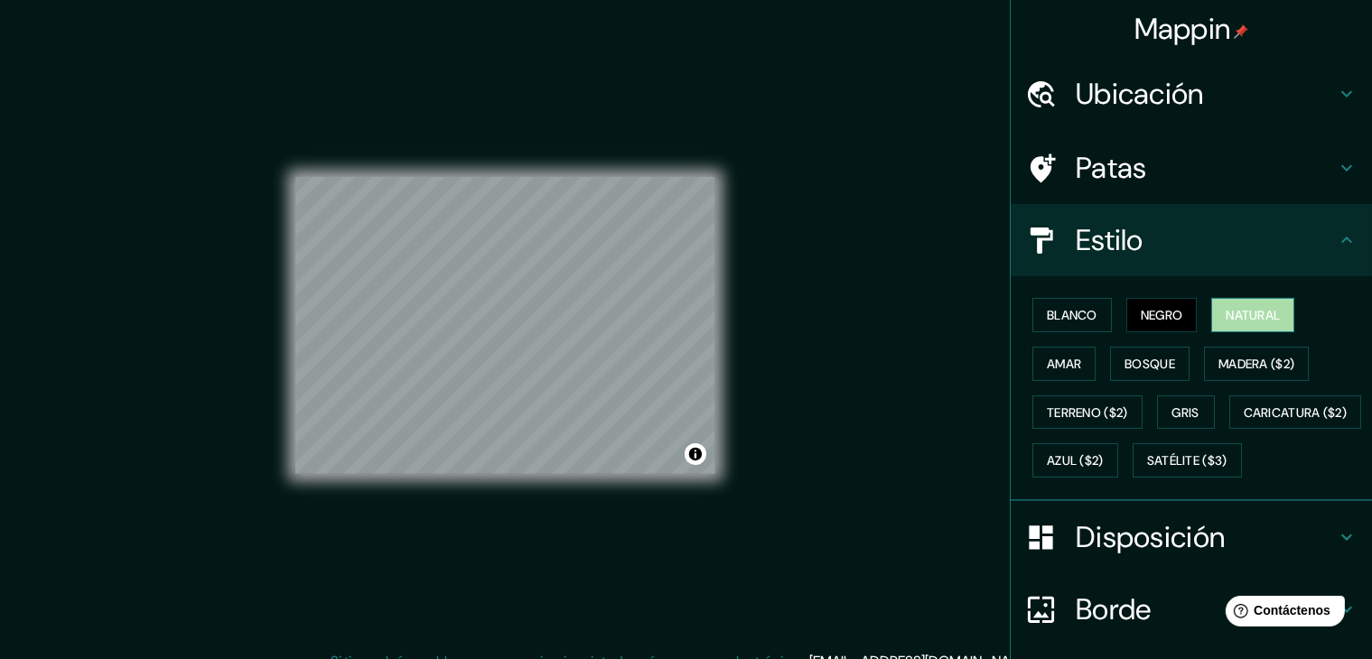
click at [1211, 316] on button "Natural" at bounding box center [1252, 315] width 83 height 34
click at [1047, 368] on font "Amar" at bounding box center [1064, 364] width 34 height 16
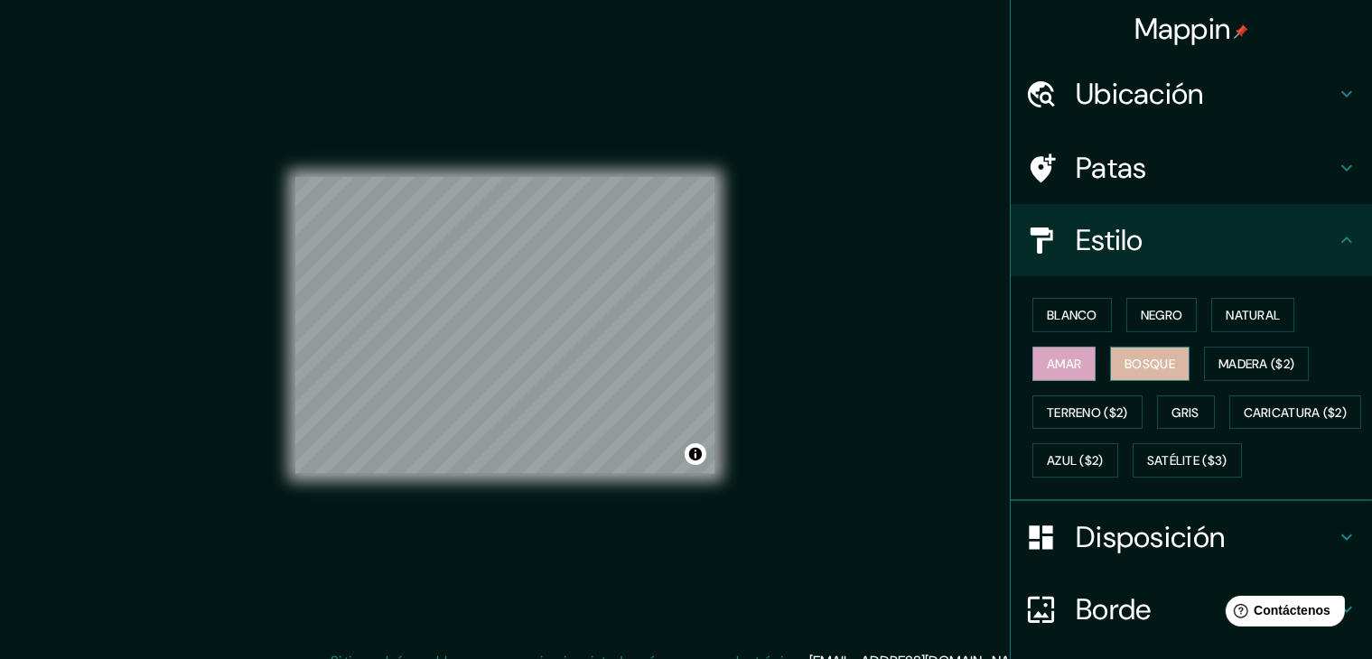
click at [1135, 350] on button "Bosque" at bounding box center [1149, 364] width 79 height 34
click at [1225, 361] on font "Madera ($2)" at bounding box center [1257, 364] width 76 height 16
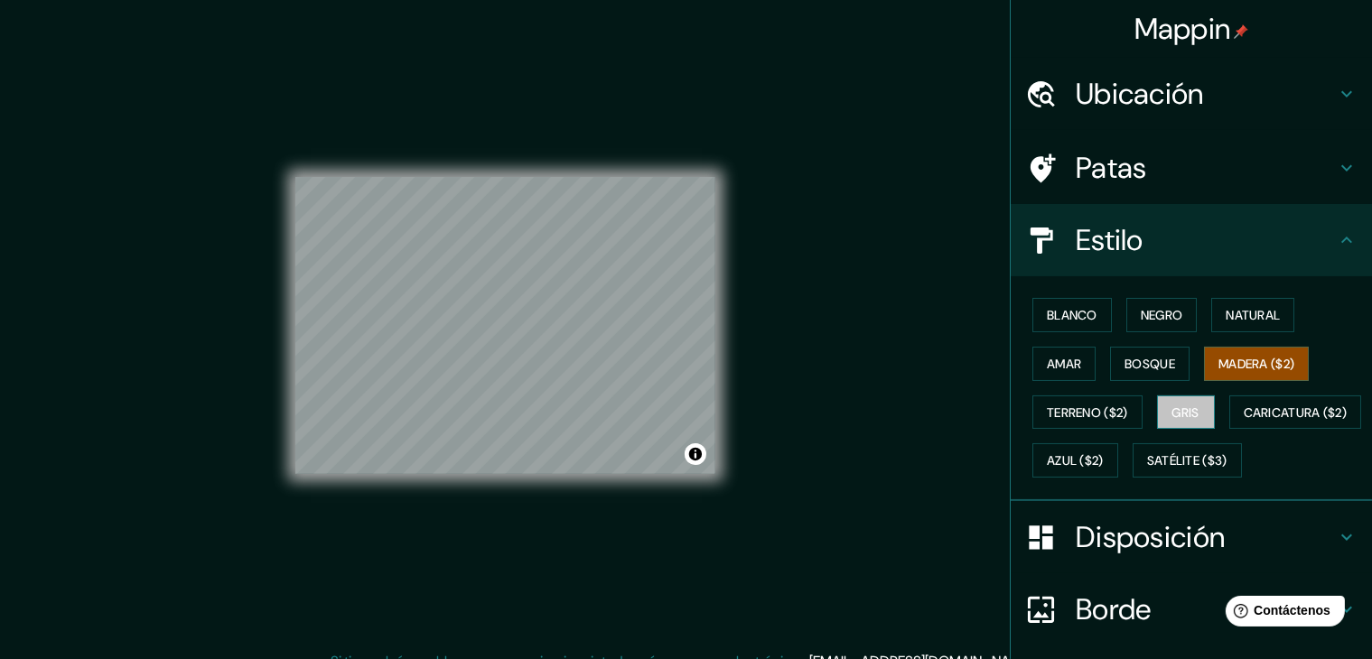
click at [1173, 401] on font "Gris" at bounding box center [1186, 412] width 27 height 23
click at [1148, 328] on button "Negro" at bounding box center [1161, 315] width 71 height 34
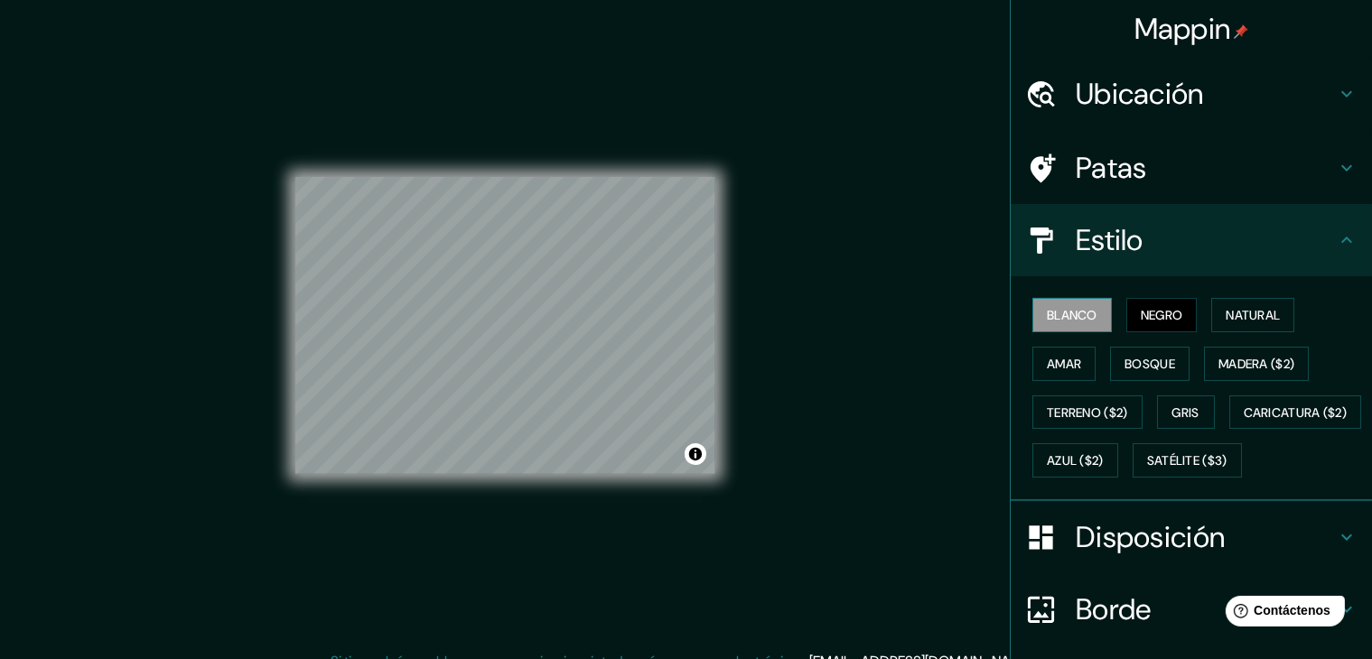
click at [1073, 322] on font "Blanco" at bounding box center [1072, 315] width 51 height 16
click at [1275, 312] on button "Natural" at bounding box center [1252, 315] width 83 height 34
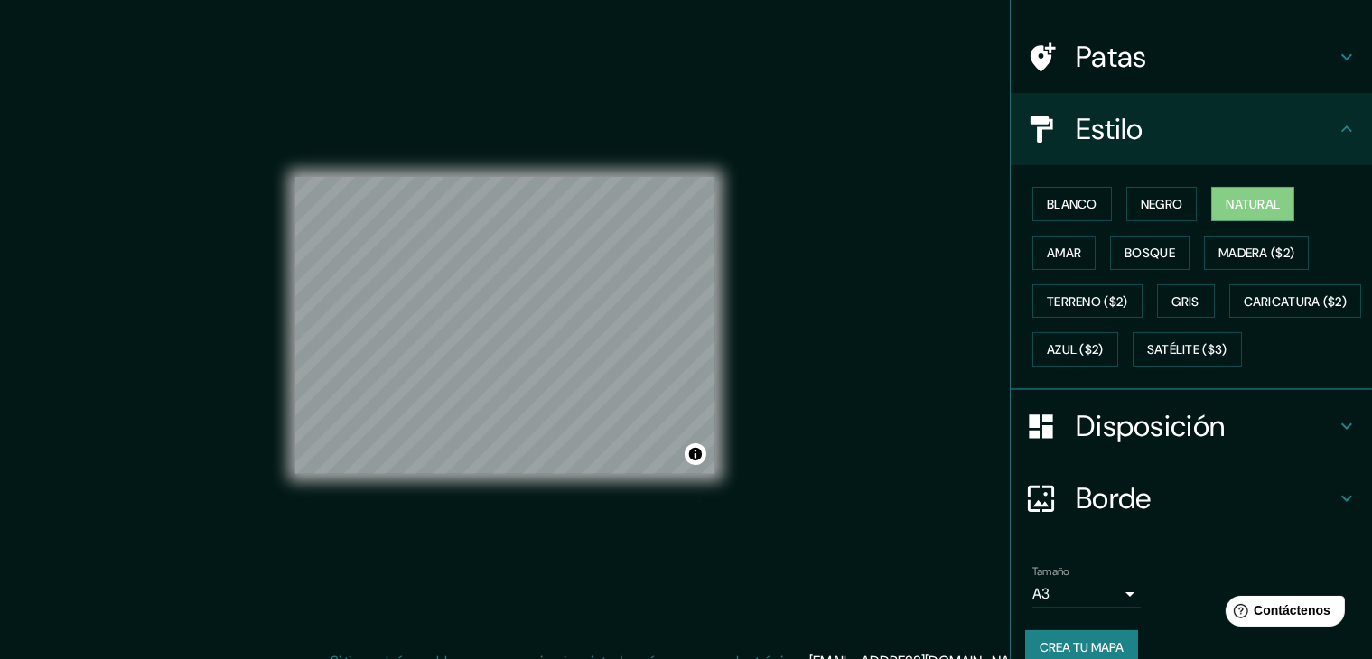
scroll to position [182, 0]
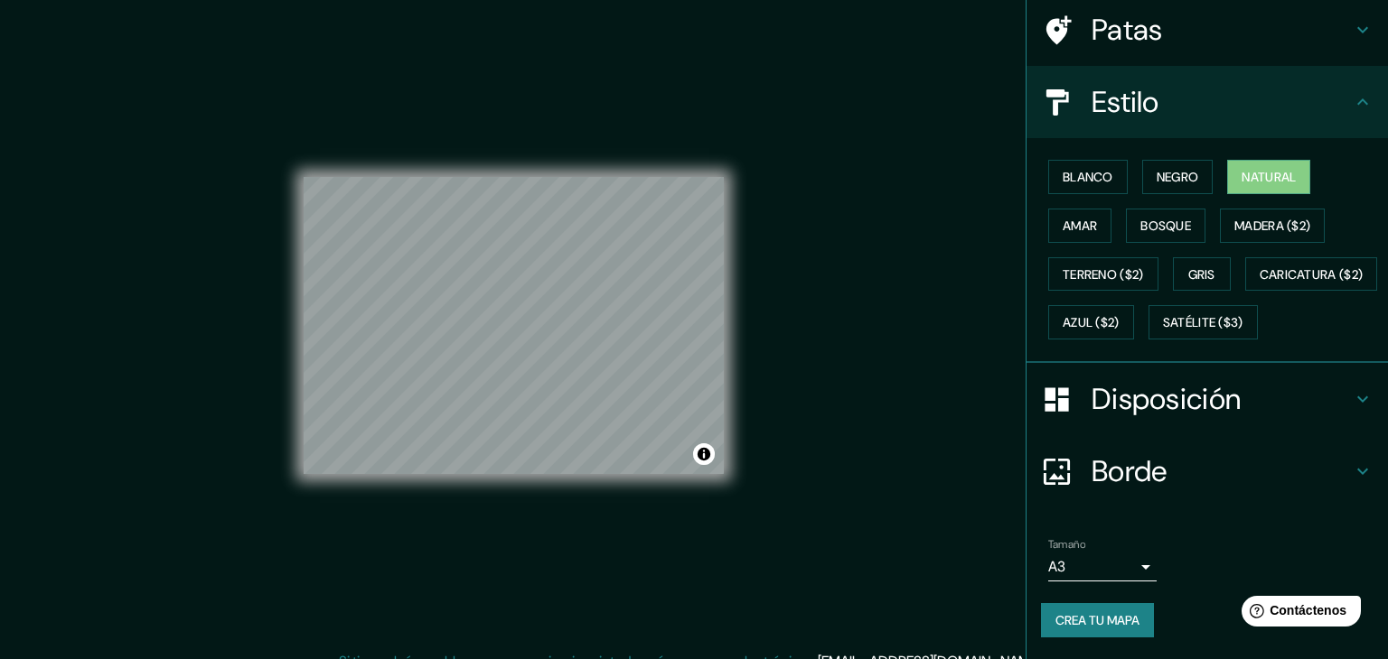
click at [1117, 564] on body "Mappin Ubicación Pasaje Palcomayo, [GEOGRAPHIC_DATA], [GEOGRAPHIC_DATA], [GEOGR…" at bounding box center [694, 329] width 1388 height 659
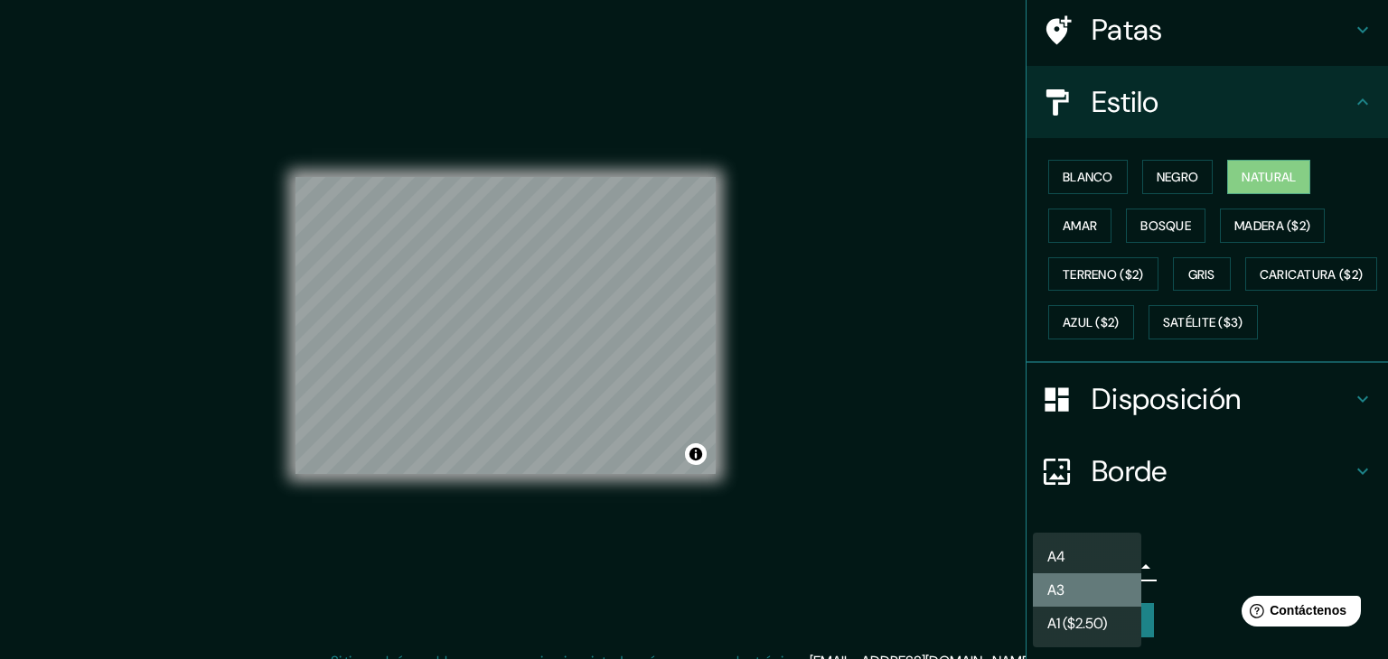
click at [1087, 585] on li "A3" at bounding box center [1087, 590] width 108 height 33
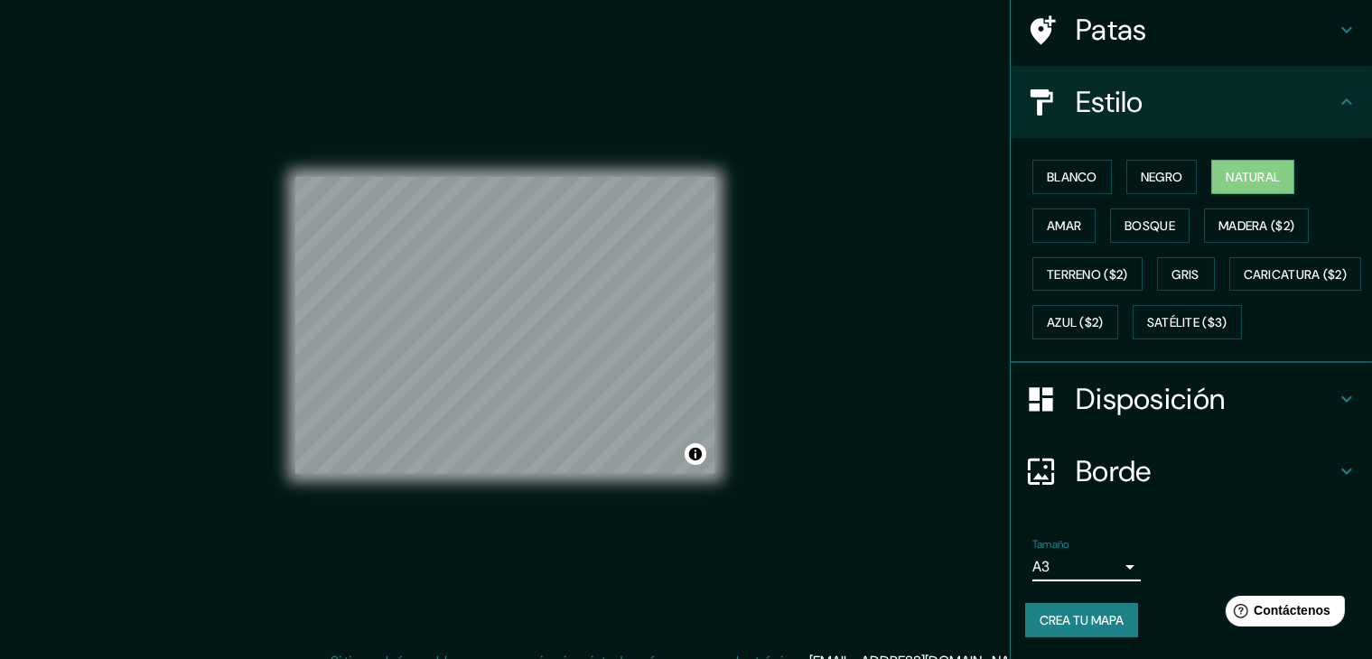
click at [1087, 618] on font "Crea tu mapa" at bounding box center [1082, 620] width 84 height 16
drag, startPoint x: 726, startPoint y: 362, endPoint x: 802, endPoint y: 398, distance: 84.0
click at [802, 398] on div "Mappin Ubicación Pasaje Palcomayo, [GEOGRAPHIC_DATA], [GEOGRAPHIC_DATA], [GEOGR…" at bounding box center [686, 340] width 1372 height 680
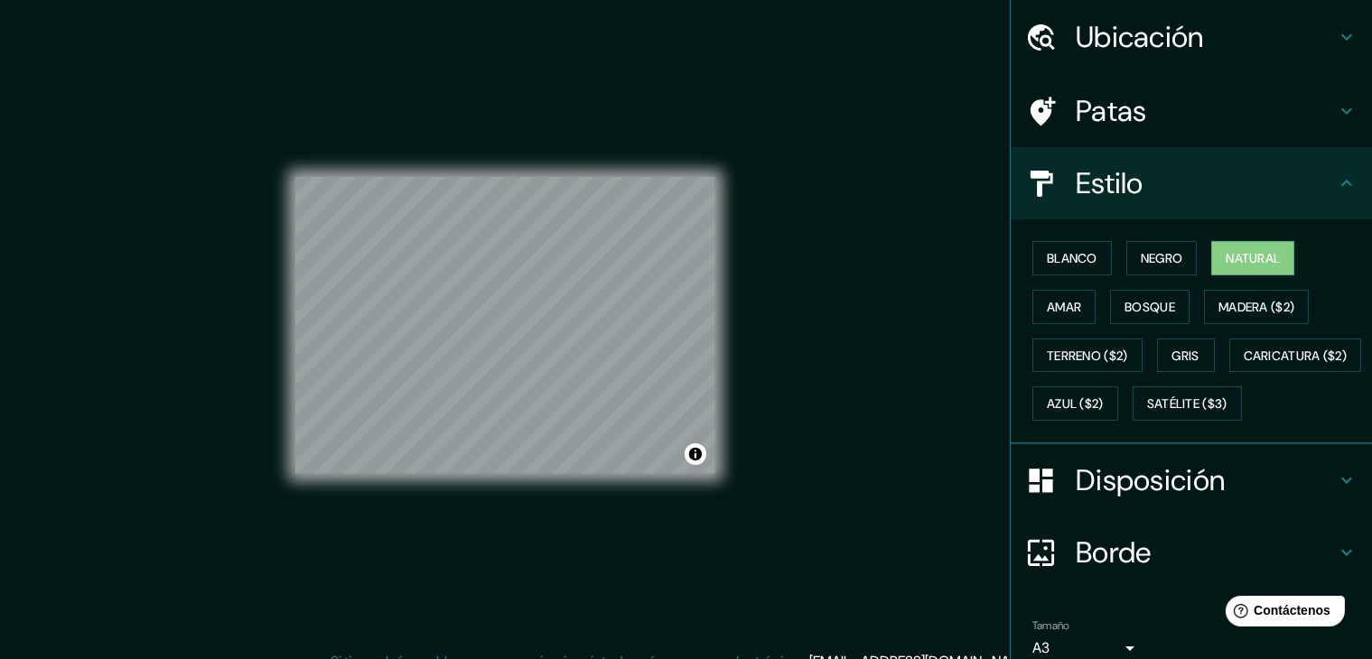
scroll to position [0, 0]
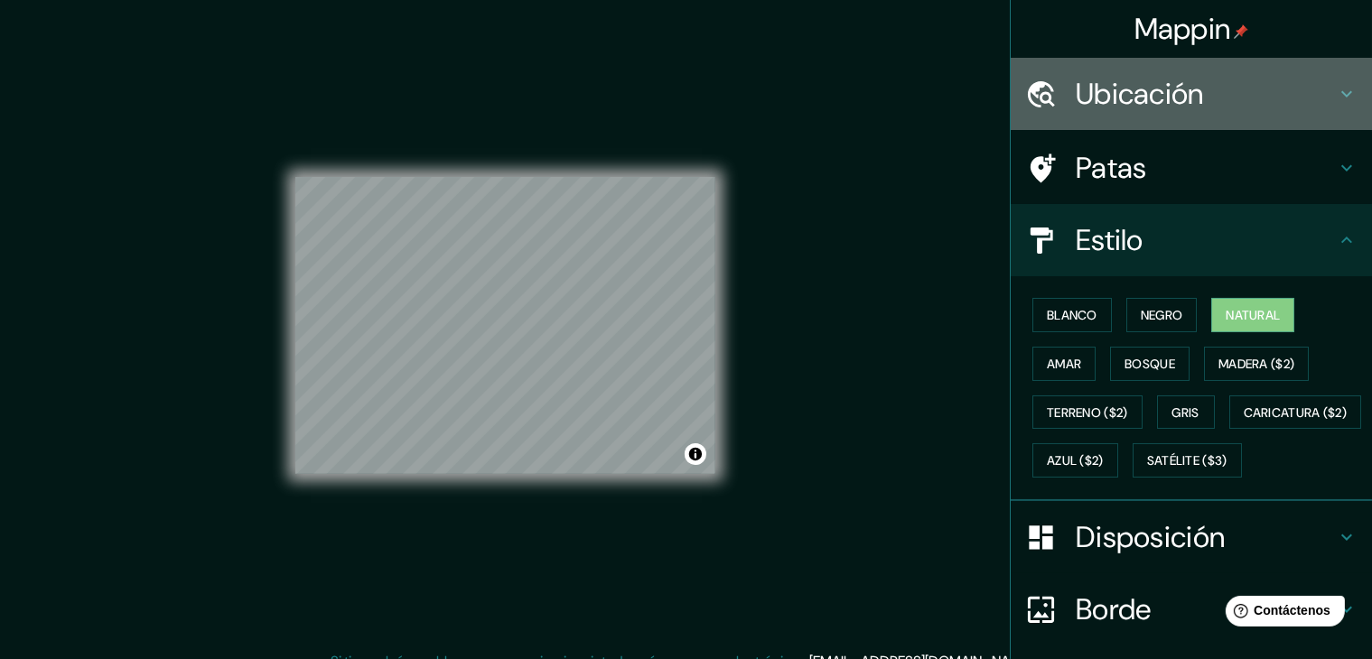
click at [1260, 106] on h4 "Ubicación" at bounding box center [1206, 94] width 260 height 36
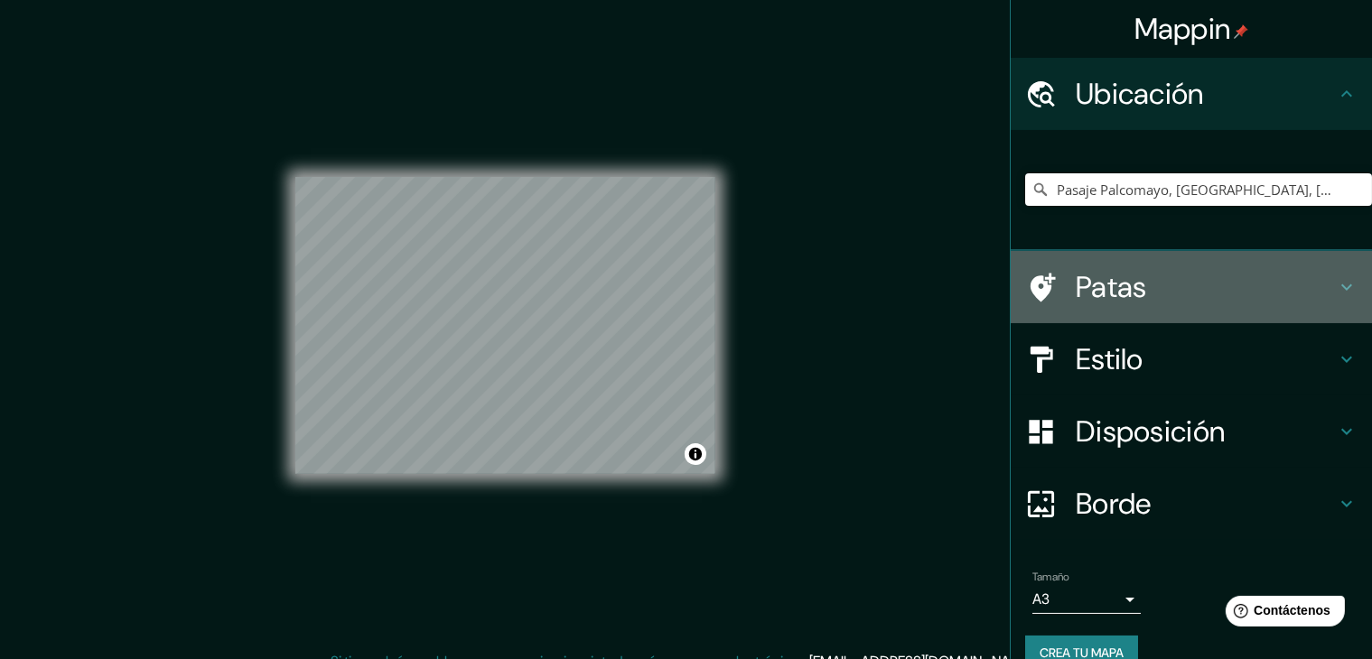
click at [1176, 285] on h4 "Patas" at bounding box center [1206, 287] width 260 height 36
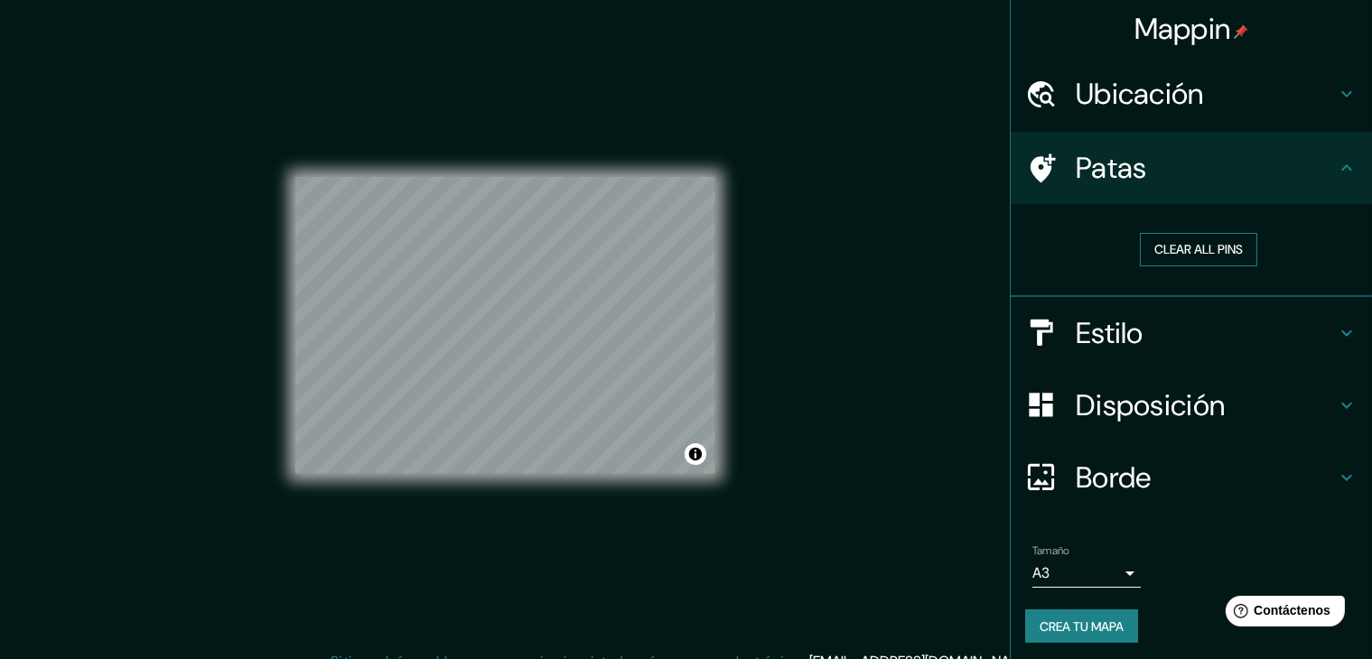
click at [1176, 248] on button "Clear all pins" at bounding box center [1198, 249] width 117 height 33
drag, startPoint x: 593, startPoint y: 245, endPoint x: 614, endPoint y: 257, distance: 24.7
click at [614, 257] on div at bounding box center [614, 258] width 14 height 14
